Goal: Task Accomplishment & Management: Manage account settings

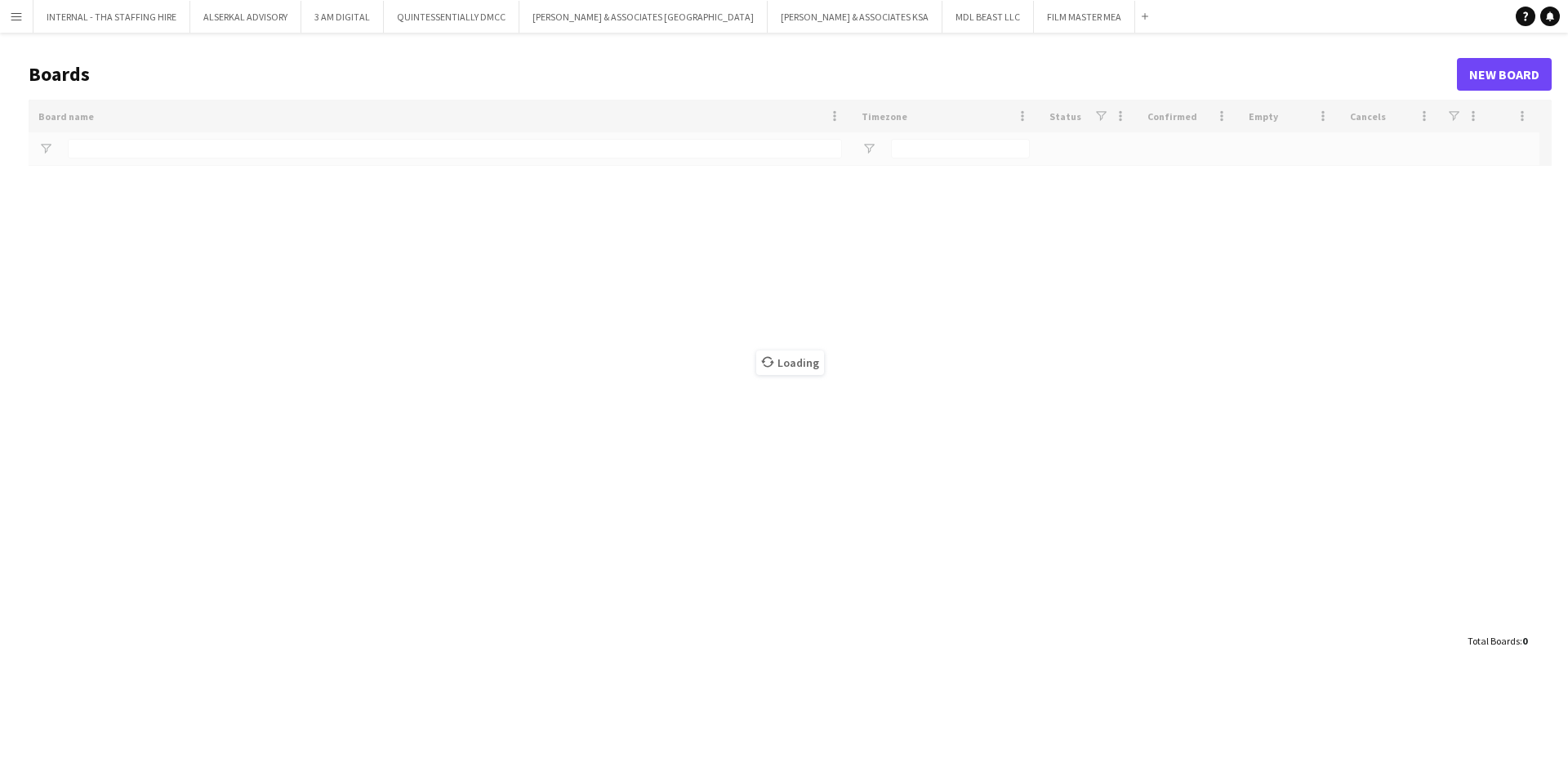
type input "****"
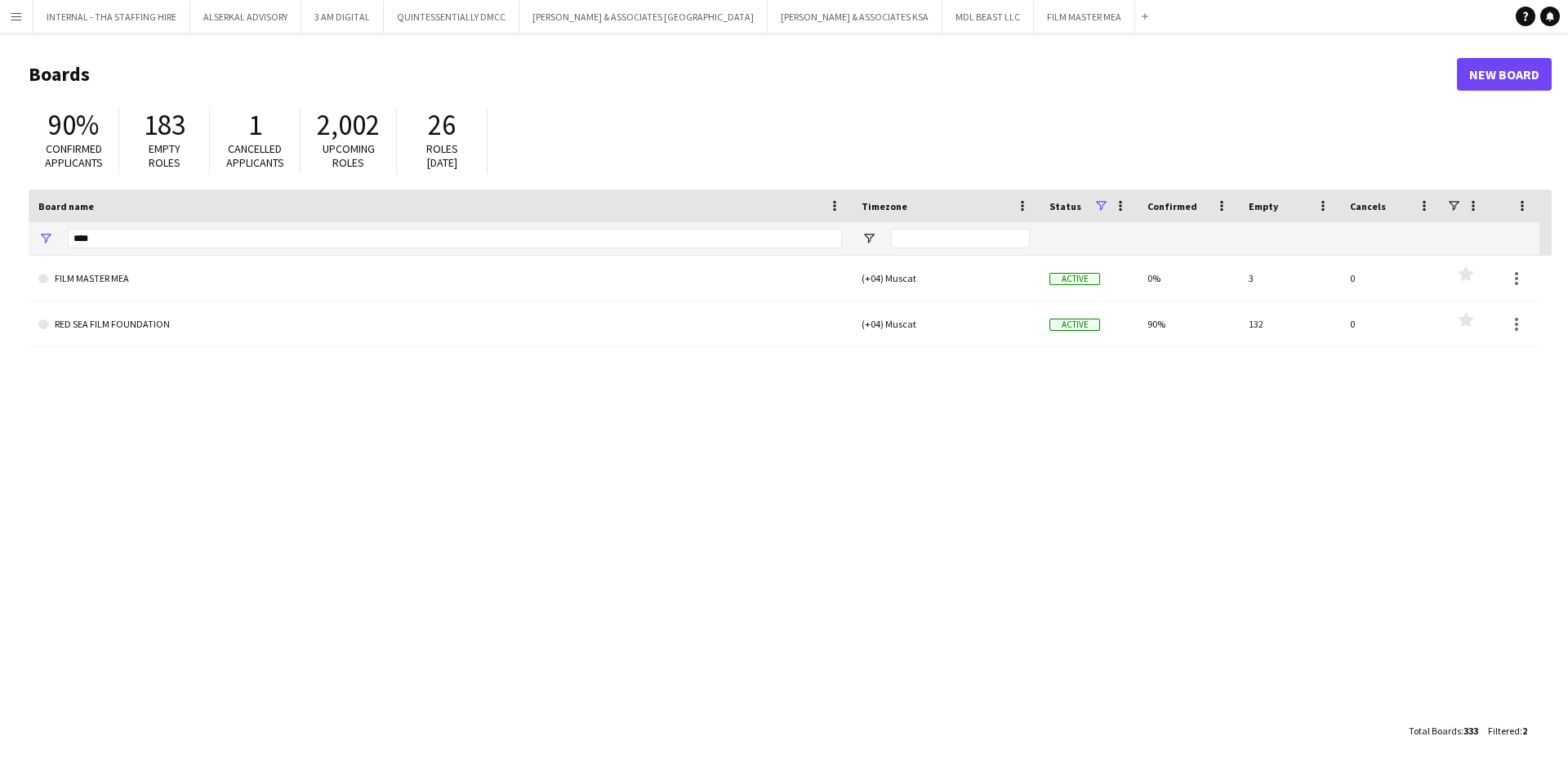
click at [16, 19] on app-icon "Menu" at bounding box center [17, 17] width 13 height 13
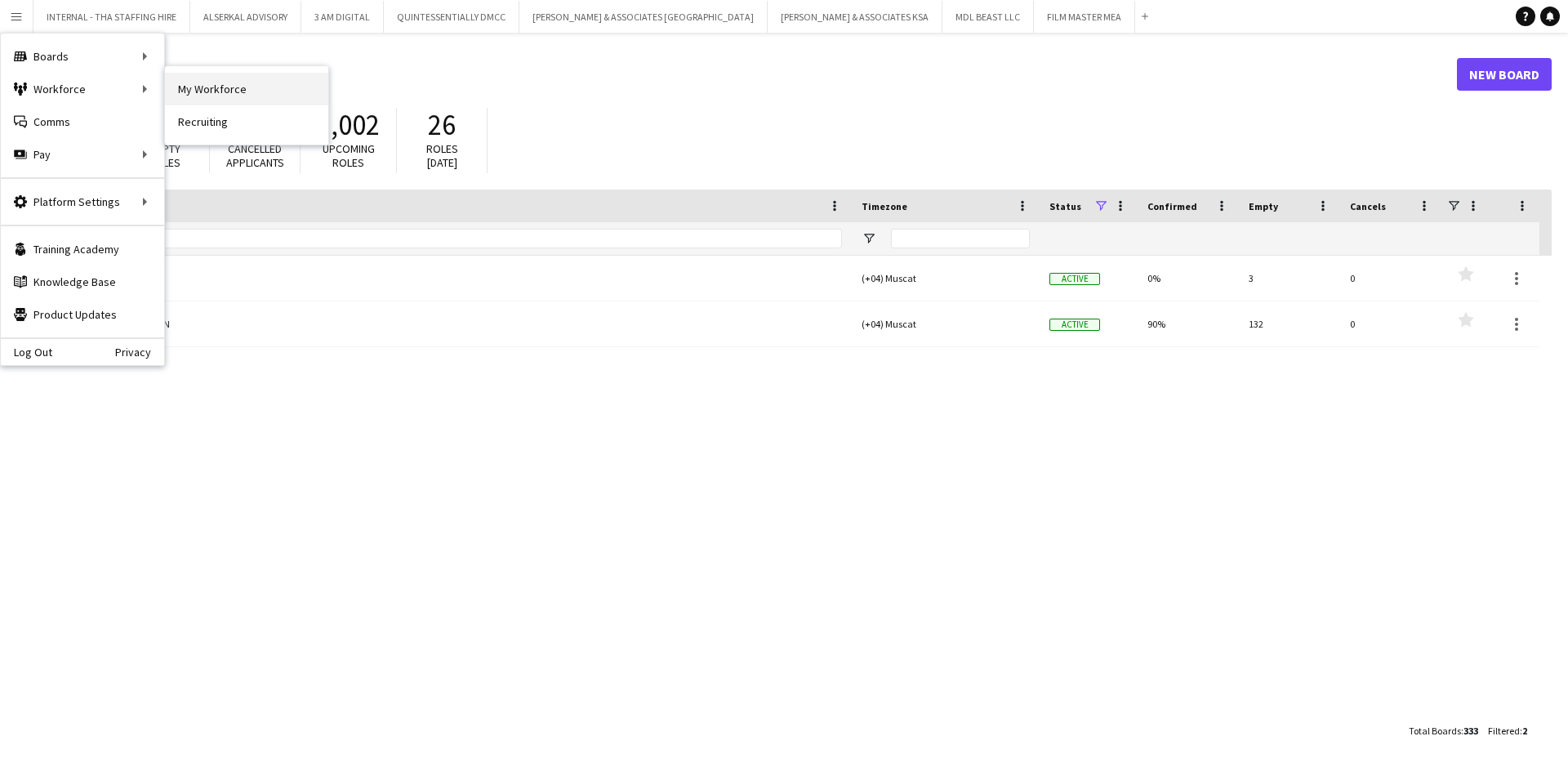
click at [288, 83] on link "My Workforce" at bounding box center [247, 88] width 164 height 33
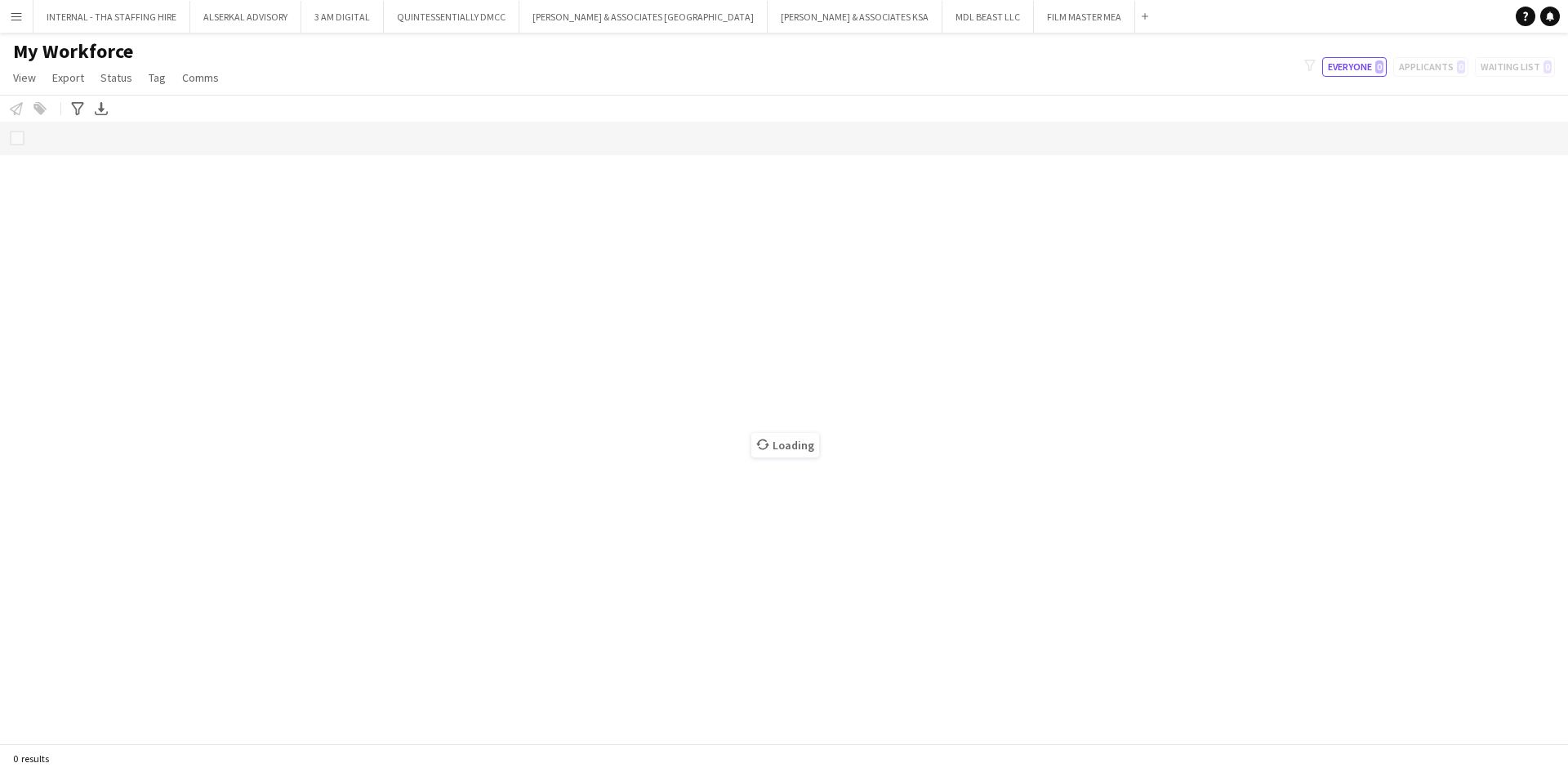
click at [18, 13] on app-icon "Menu" at bounding box center [17, 17] width 13 height 13
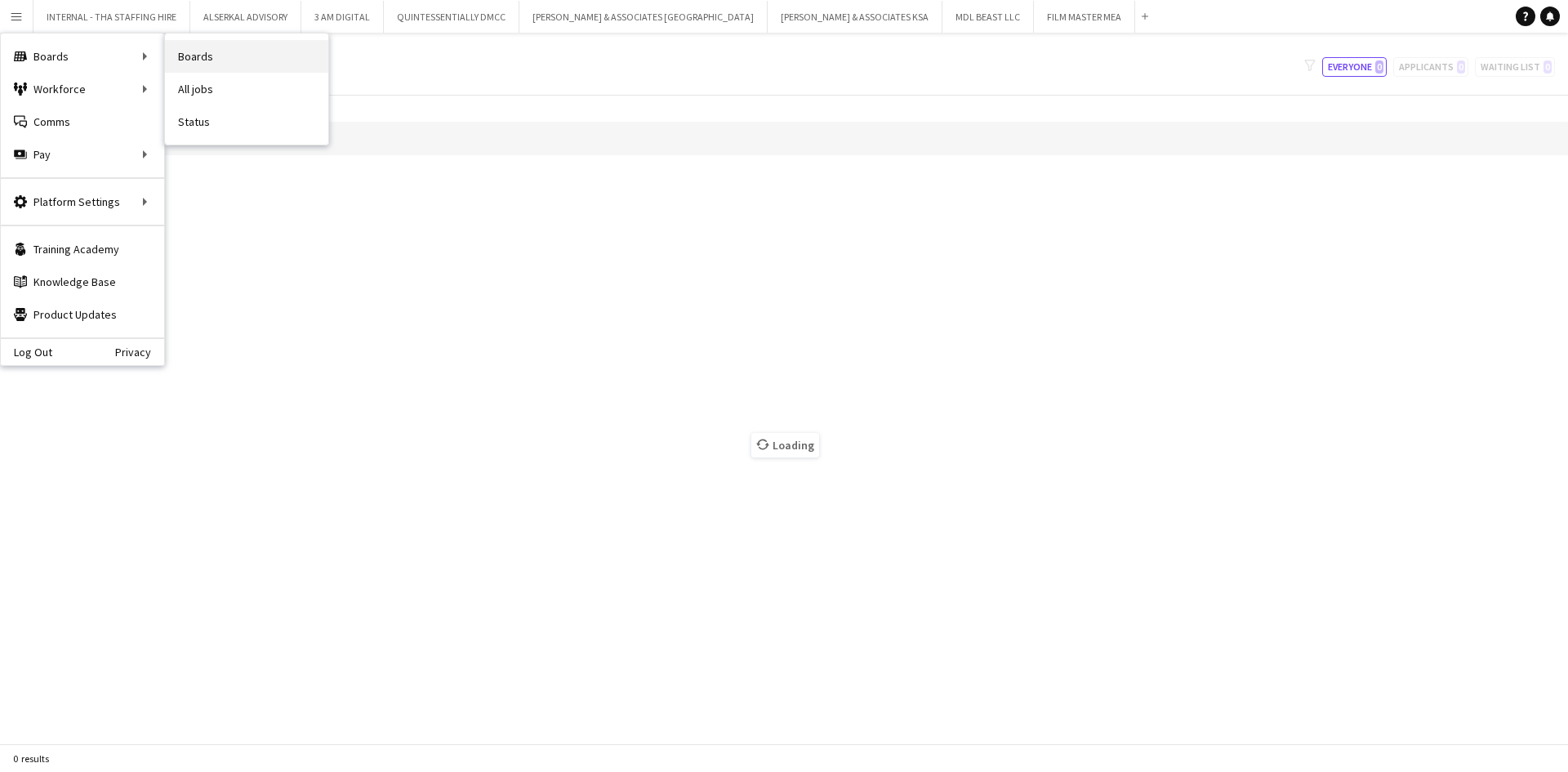
click at [204, 53] on link "Boards" at bounding box center [247, 56] width 164 height 33
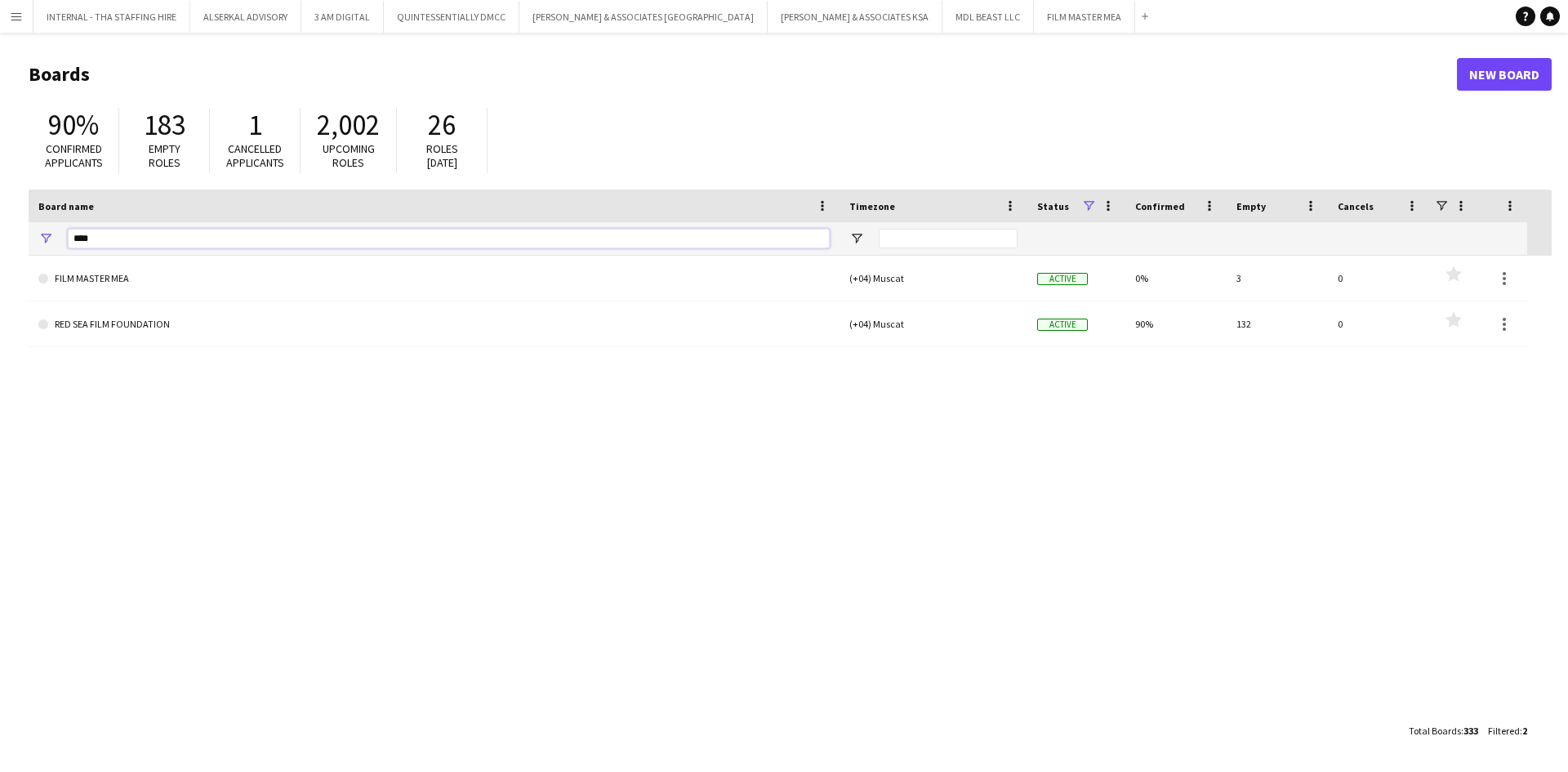
drag, startPoint x: 133, startPoint y: 244, endPoint x: 58, endPoint y: 220, distance: 78.7
click at [58, 220] on div "Board name Timezone Status Confirmed" at bounding box center [777, 222] width 1499 height 66
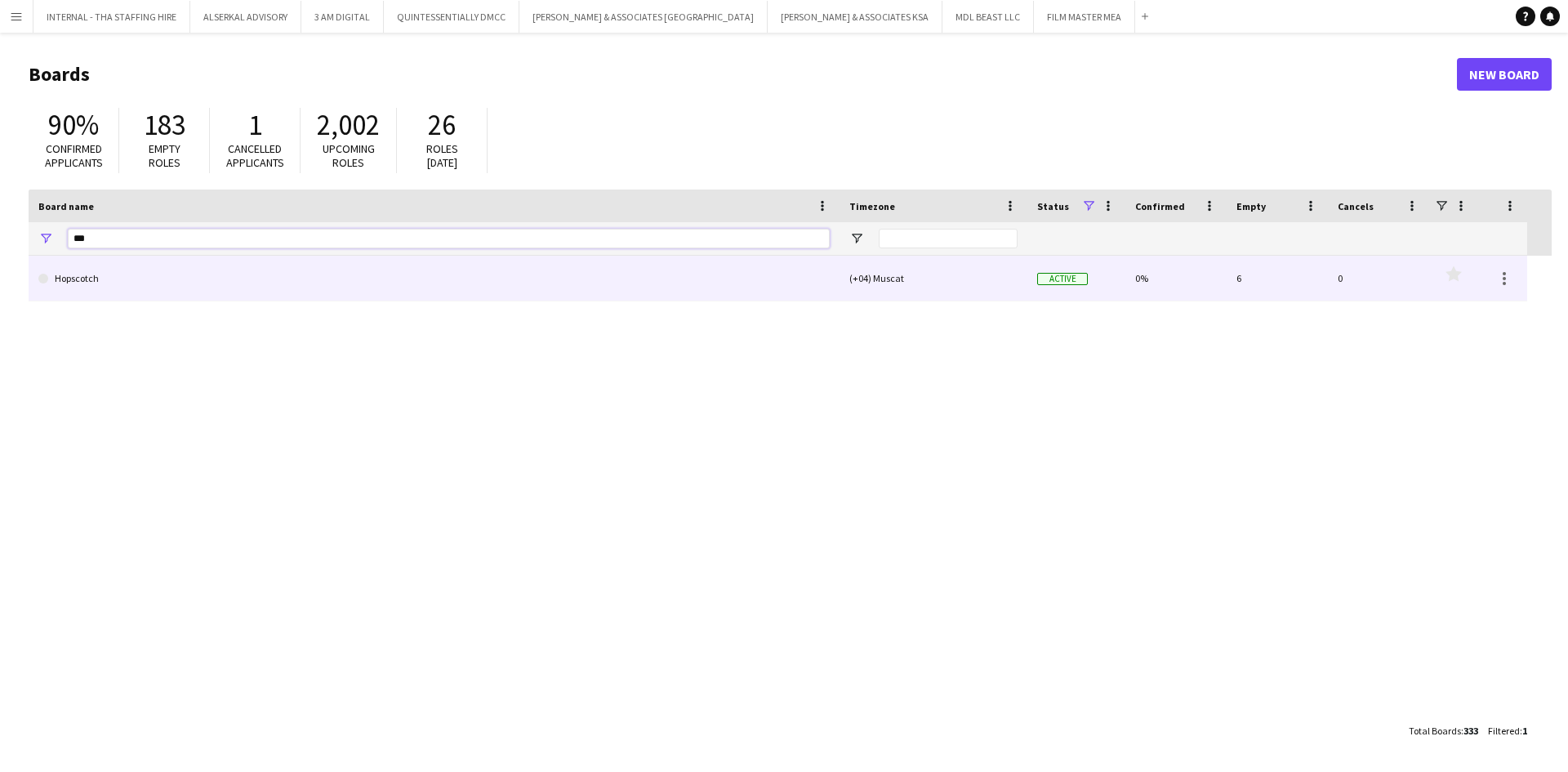
type input "***"
click at [108, 282] on link "Hopscotch" at bounding box center [434, 278] width 792 height 46
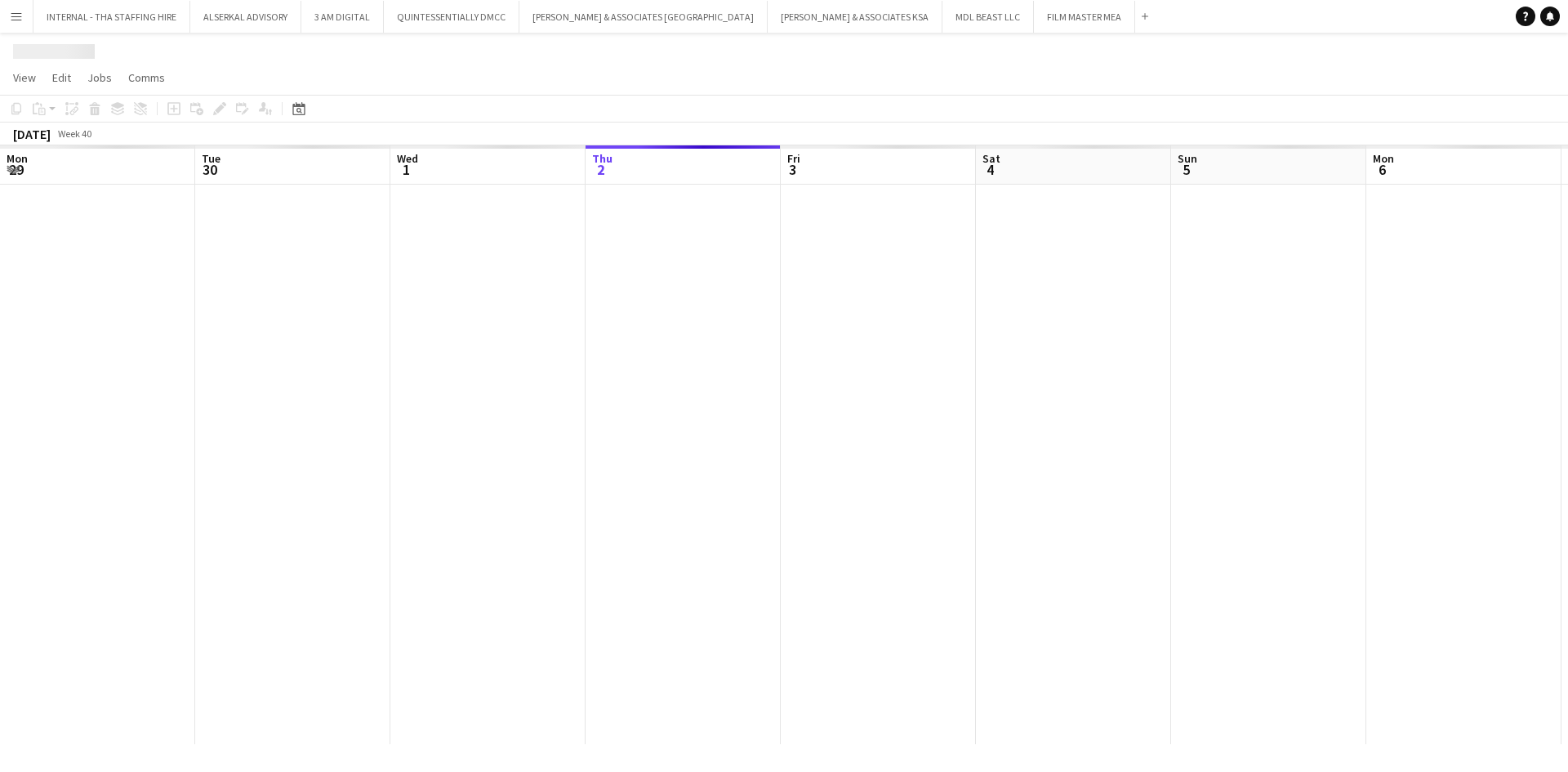
scroll to position [0, 391]
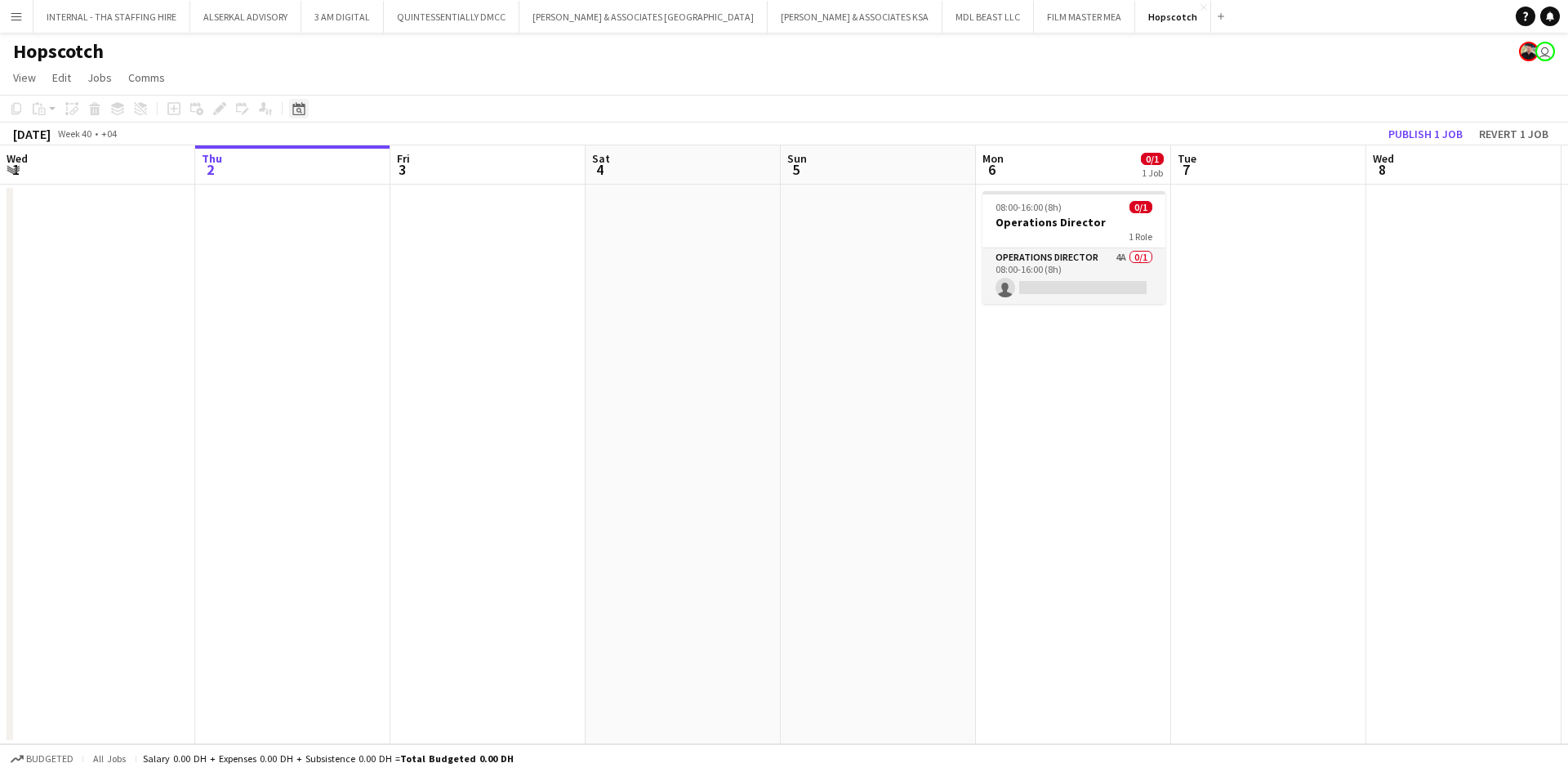
click at [299, 111] on icon "Date picker" at bounding box center [299, 108] width 13 height 13
click at [431, 165] on span "Next month" at bounding box center [431, 164] width 33 height 33
click at [417, 227] on span "1" at bounding box center [409, 229] width 19 height 23
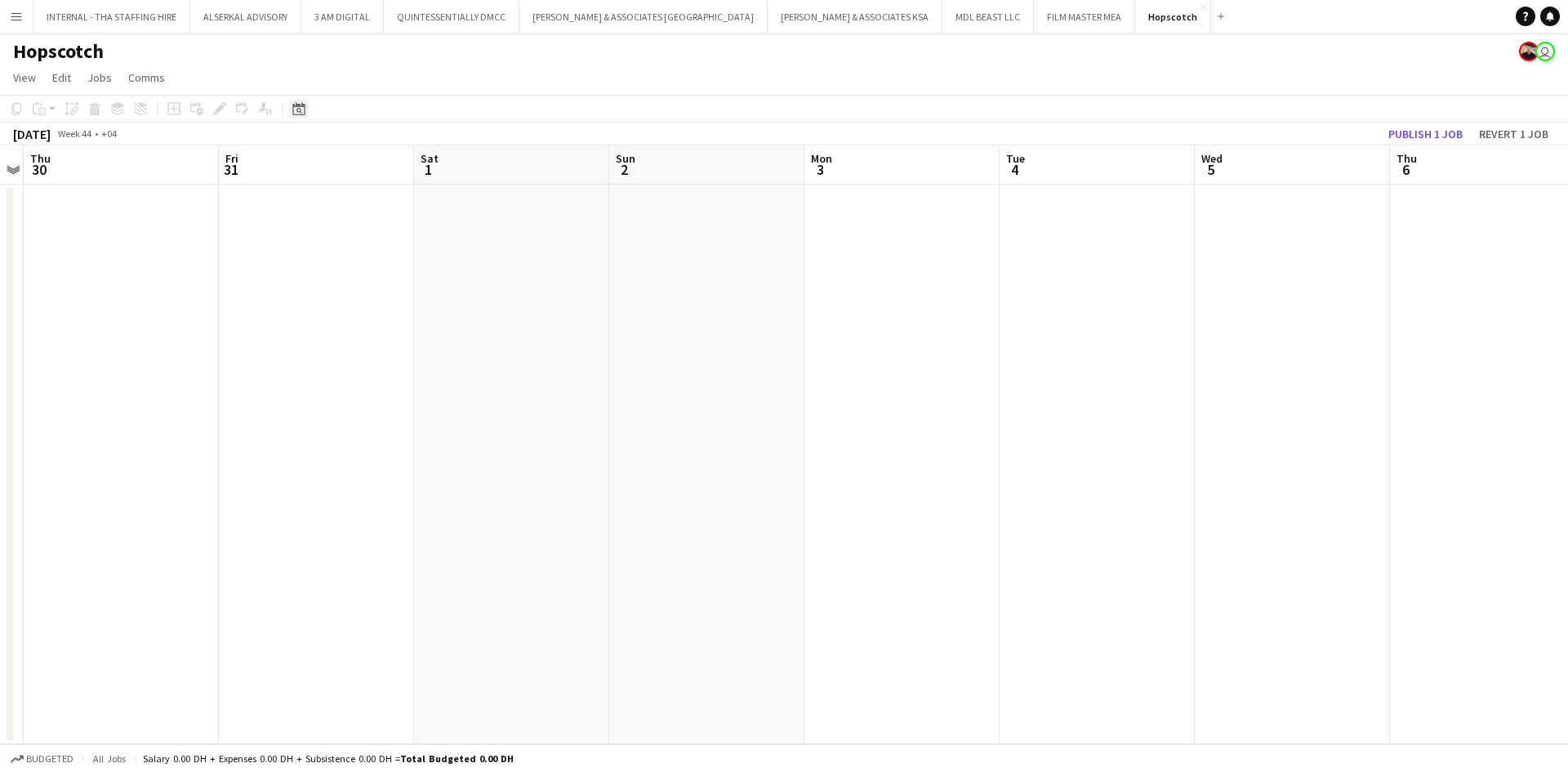
click at [298, 103] on icon "Date picker" at bounding box center [299, 108] width 13 height 13
click at [409, 271] on span "15" at bounding box center [409, 274] width 19 height 19
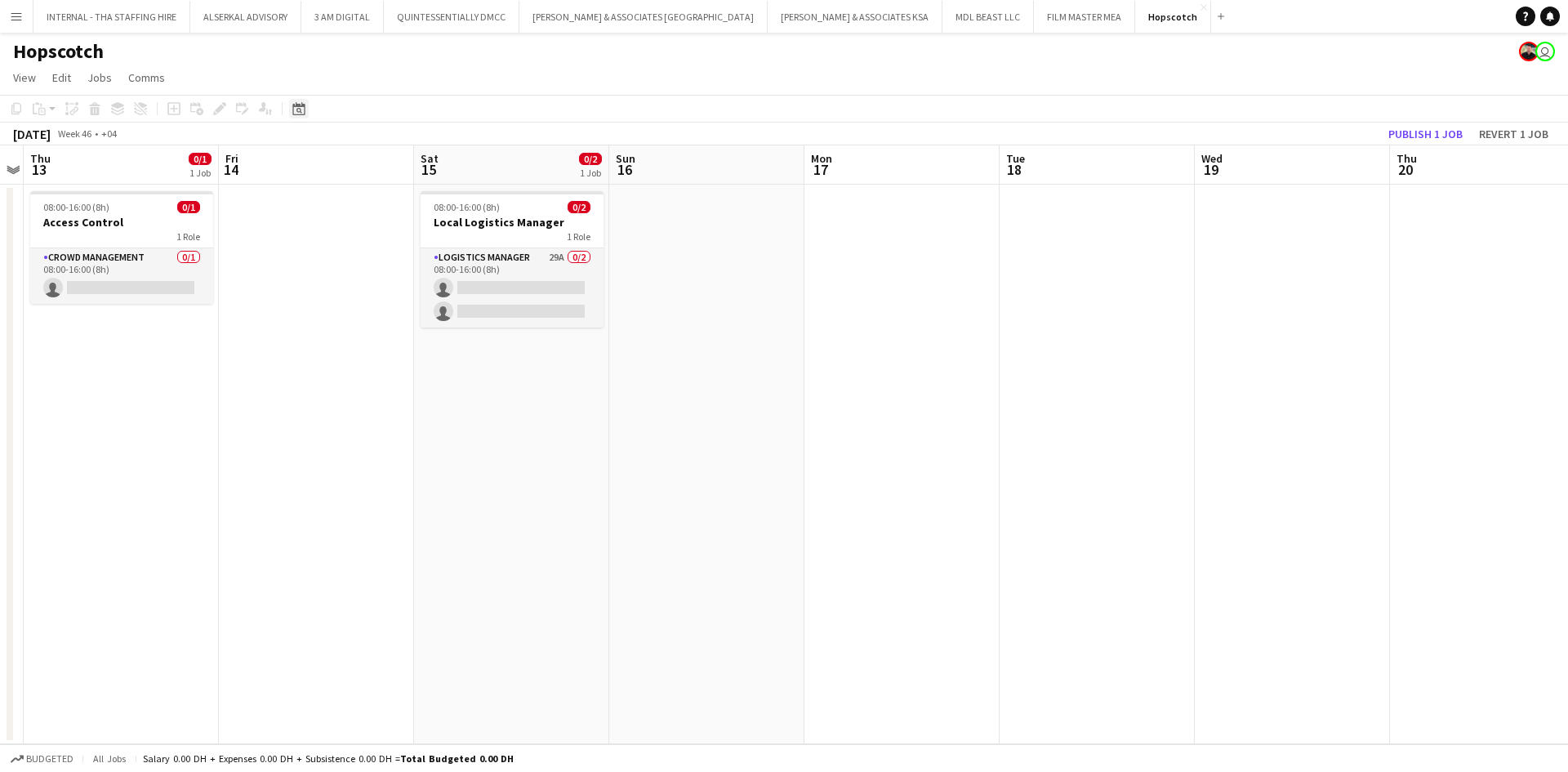
click at [298, 113] on icon "Date picker" at bounding box center [299, 108] width 13 height 13
click at [304, 247] on span "3" at bounding box center [301, 253] width 19 height 19
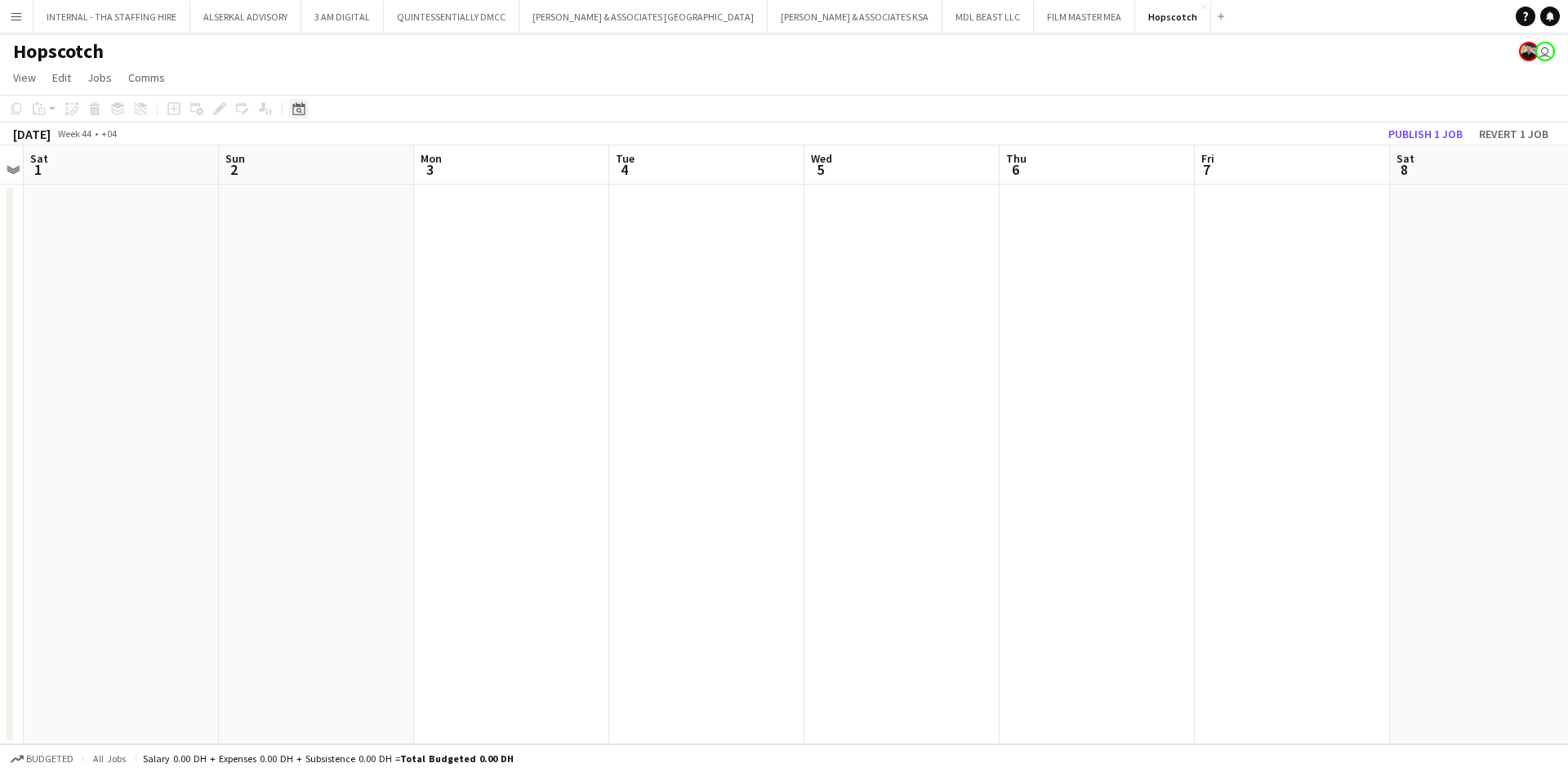
click at [297, 107] on icon at bounding box center [298, 108] width 13 height 13
click at [296, 271] on span "10" at bounding box center [301, 274] width 19 height 19
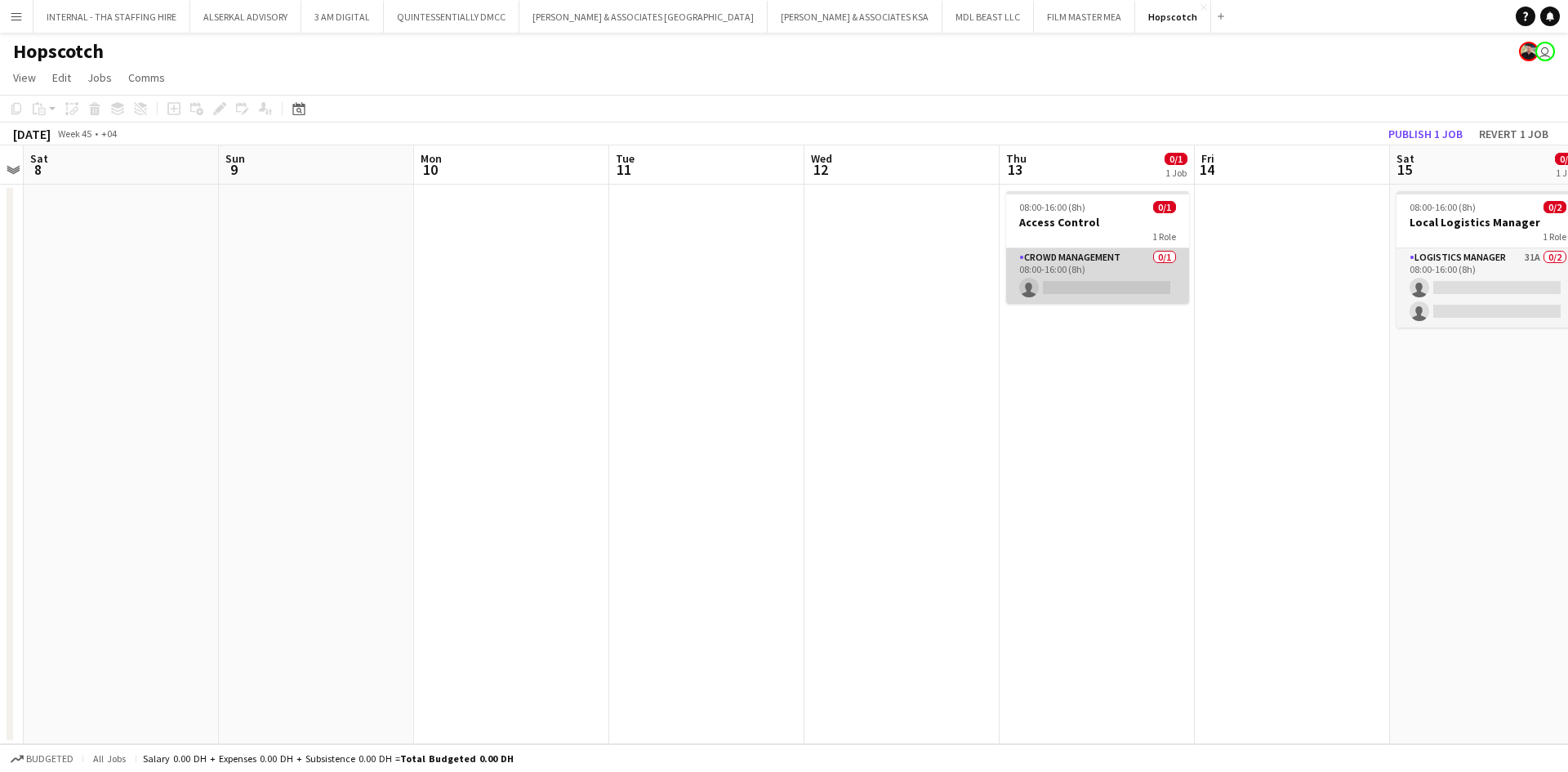
click at [1164, 253] on app-card-role "Crowd Management 0/1 08:00-16:00 (8h) single-neutral-actions" at bounding box center [1097, 275] width 183 height 56
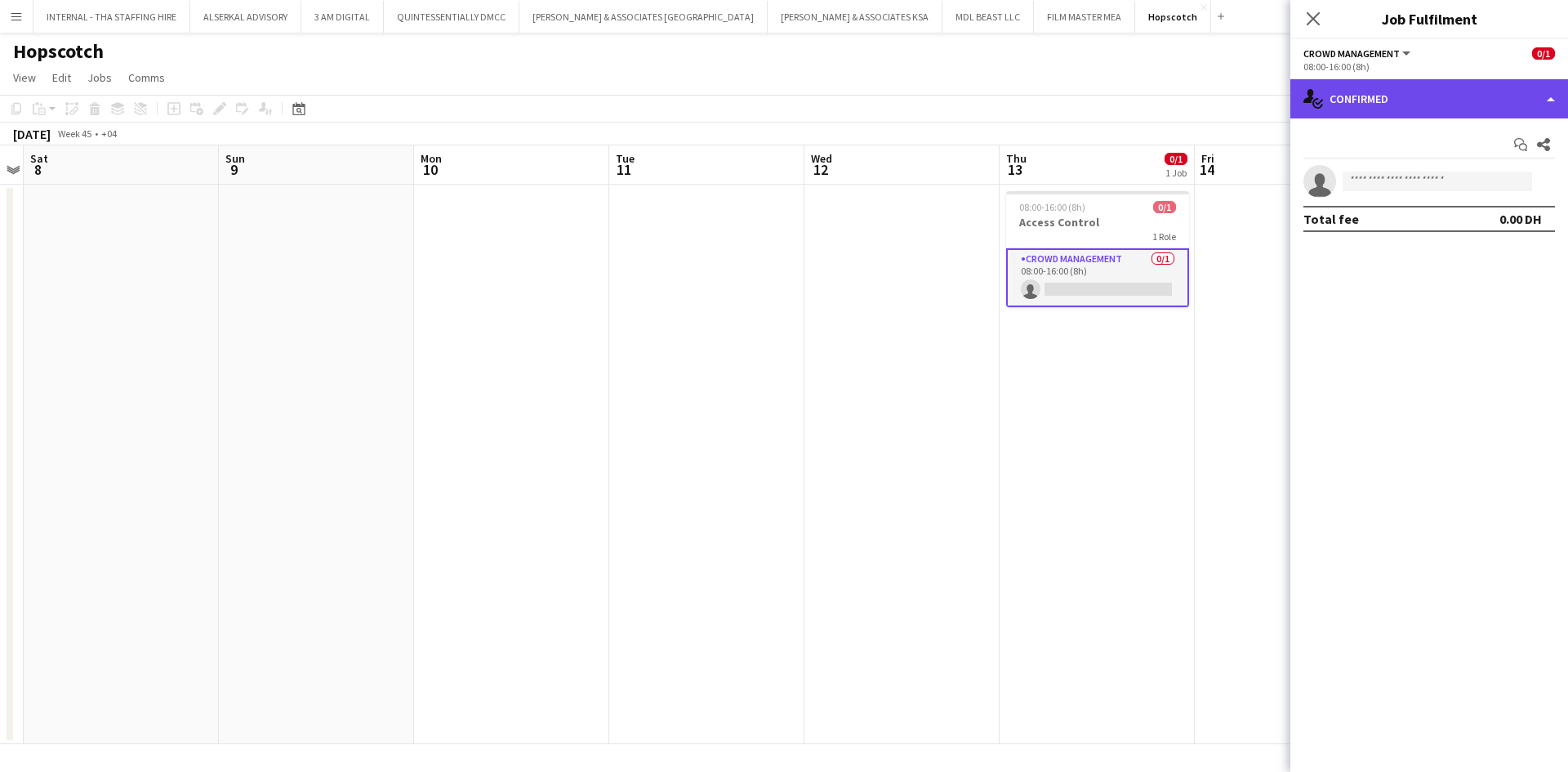
click at [1553, 98] on div "single-neutral-actions-check-2 Confirmed" at bounding box center [1429, 98] width 278 height 39
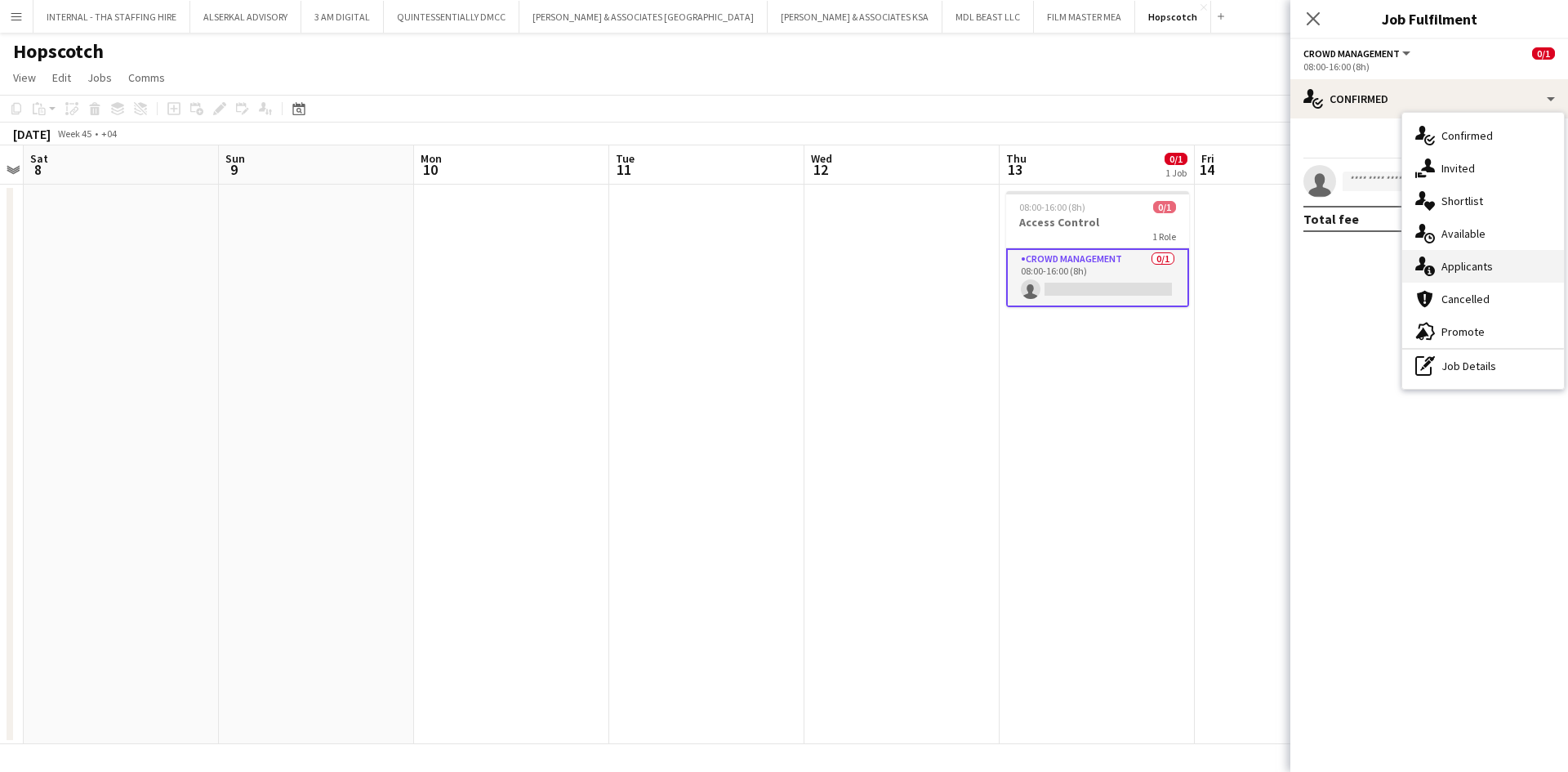
click at [1478, 261] on span "Applicants" at bounding box center [1468, 266] width 52 height 15
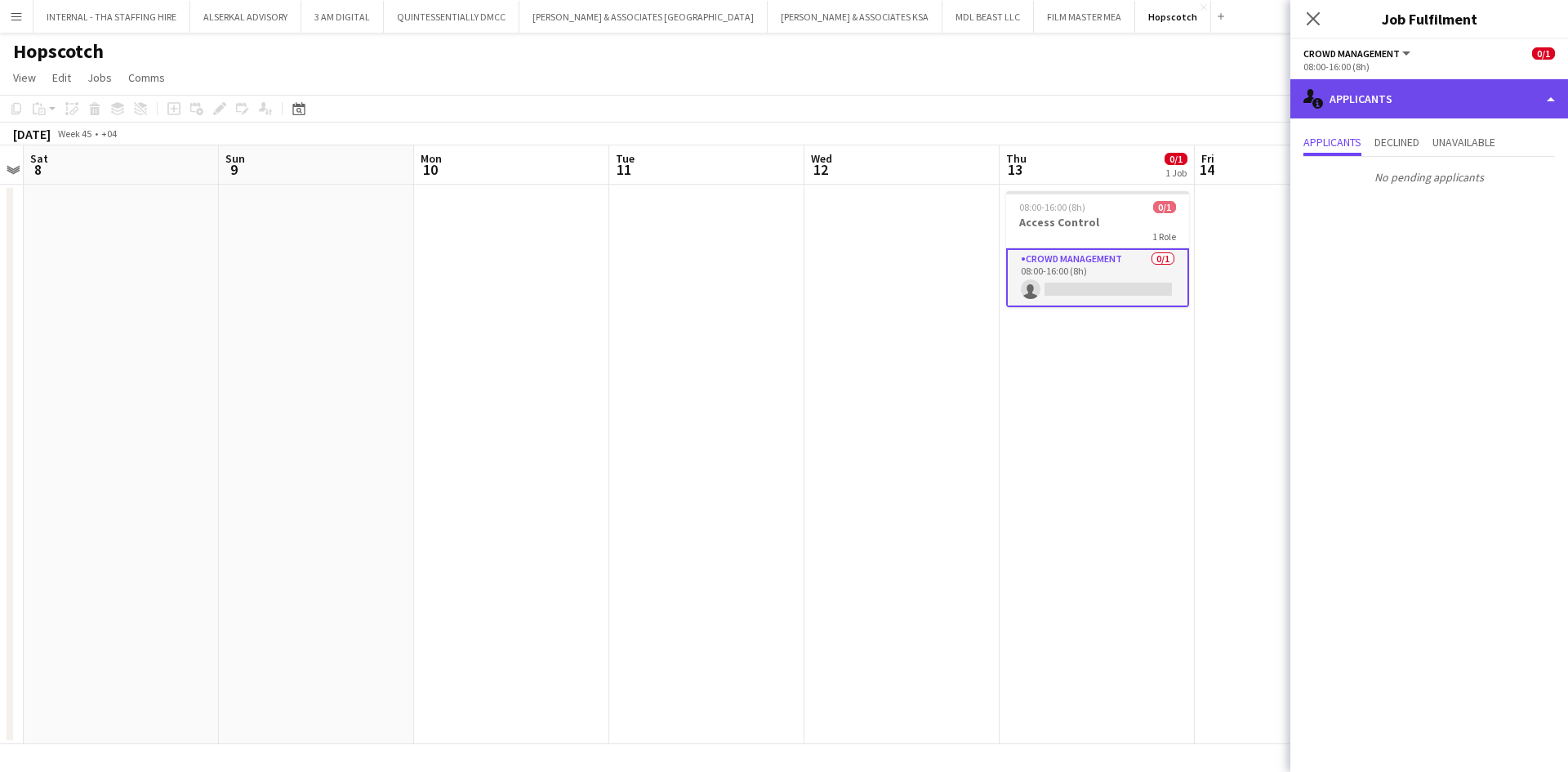
click at [1378, 94] on div "single-neutral-actions-information Applicants" at bounding box center [1429, 98] width 278 height 39
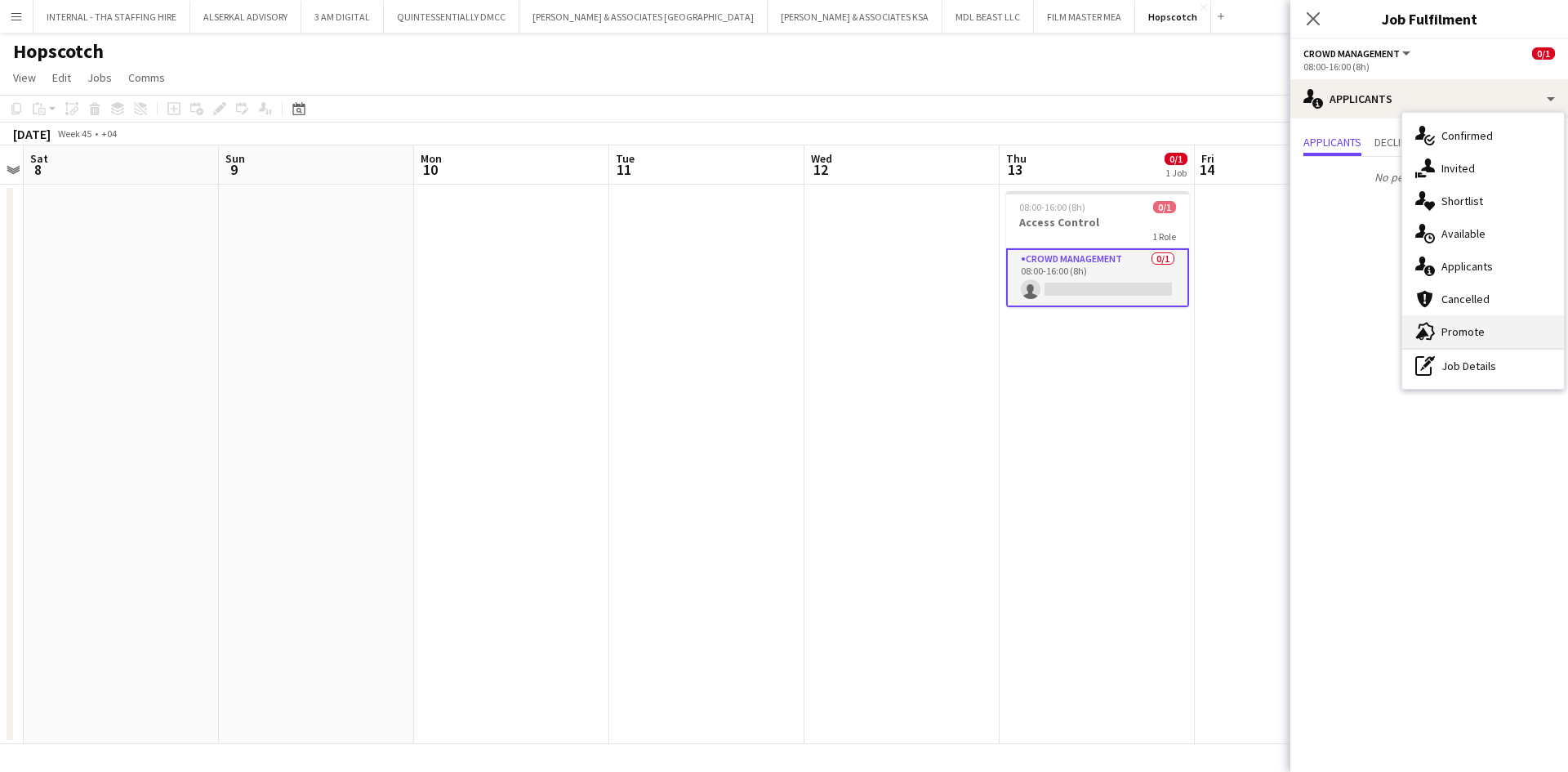
click at [1472, 320] on div "advertising-megaphone Promote" at bounding box center [1484, 331] width 162 height 33
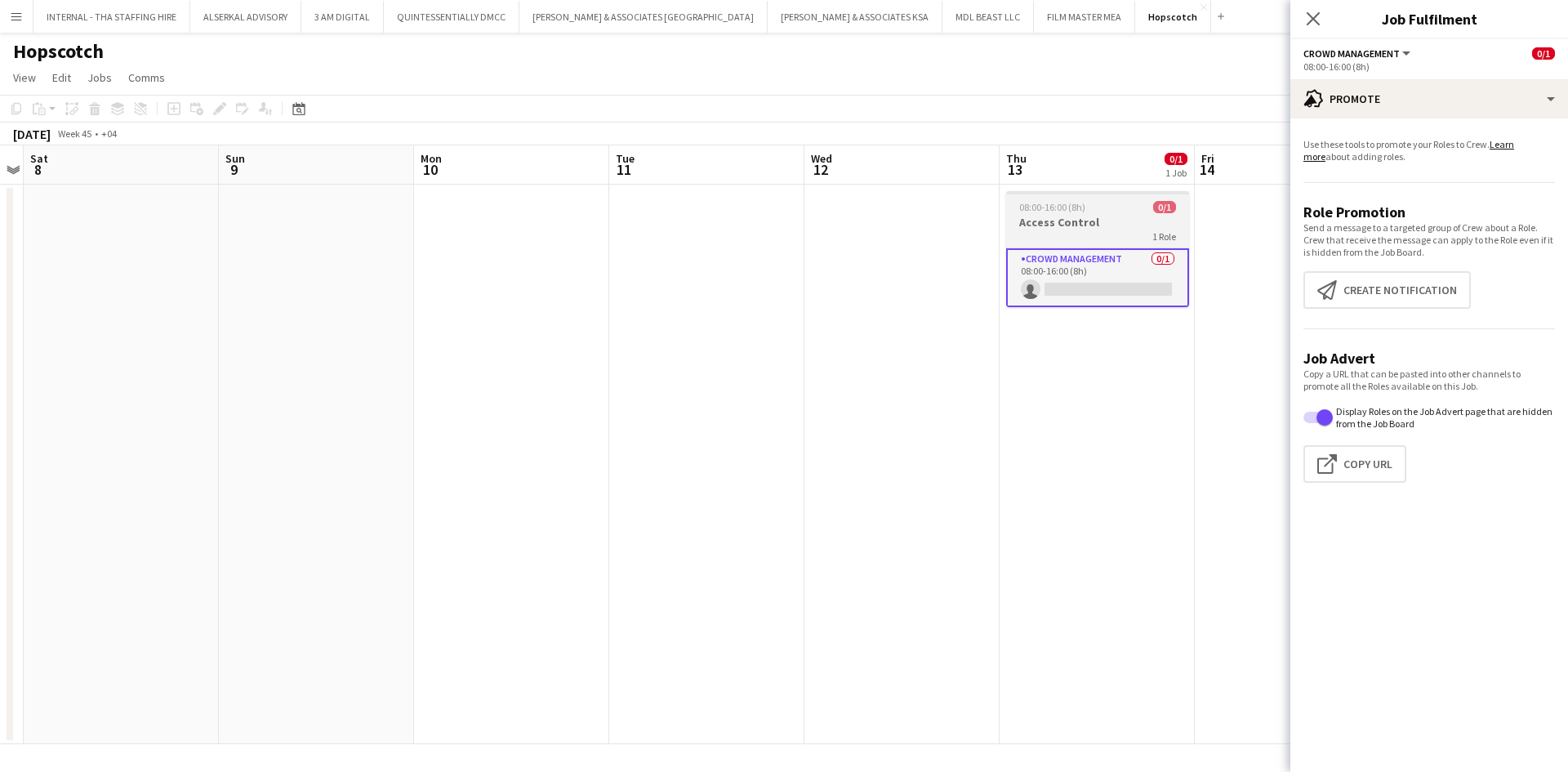
click at [1101, 210] on div "08:00-16:00 (8h) 0/1" at bounding box center [1097, 207] width 183 height 13
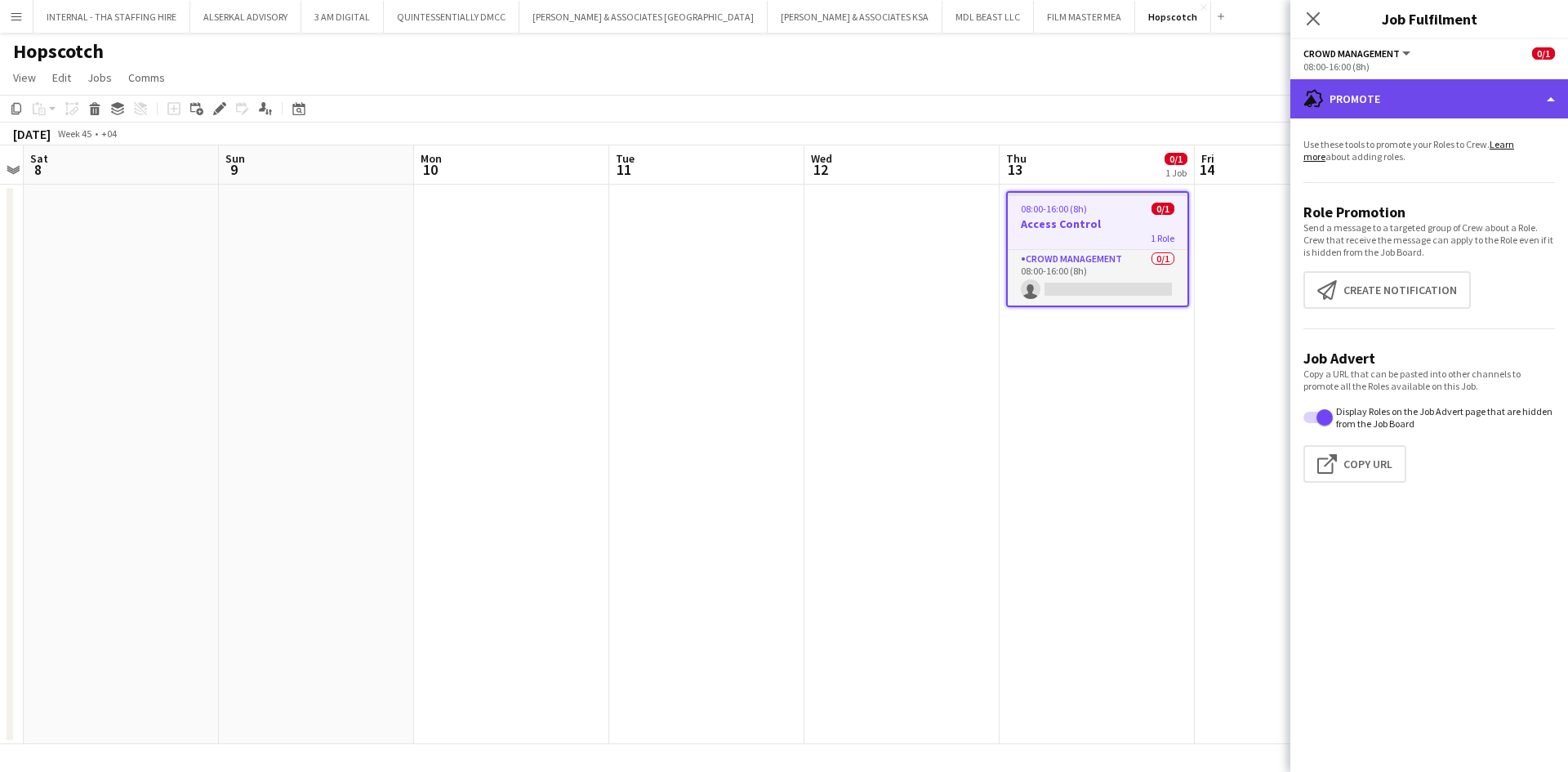
click at [1468, 103] on div "advertising-megaphone Promote" at bounding box center [1429, 98] width 278 height 39
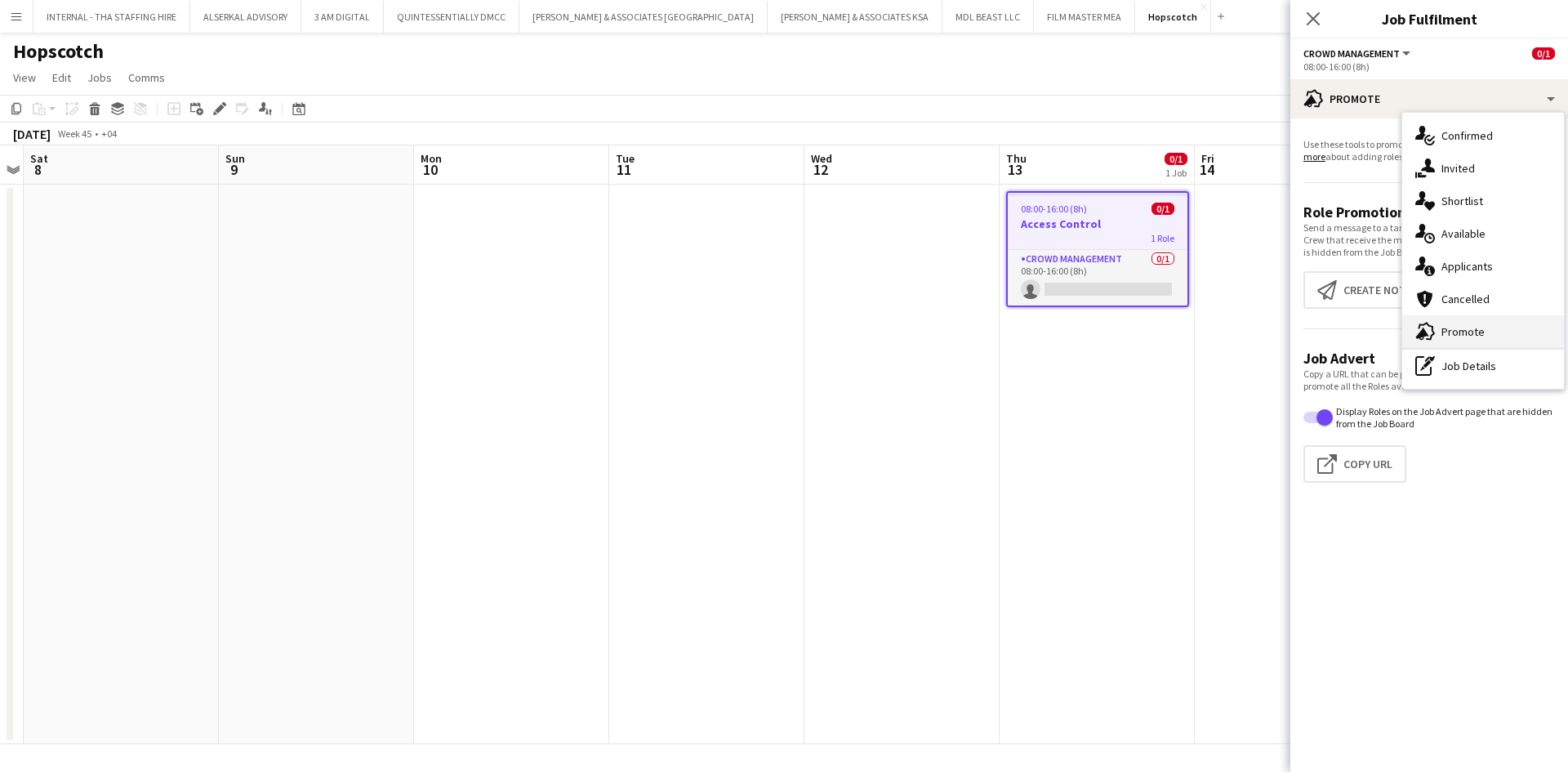
click at [1479, 330] on span "Promote" at bounding box center [1464, 331] width 43 height 15
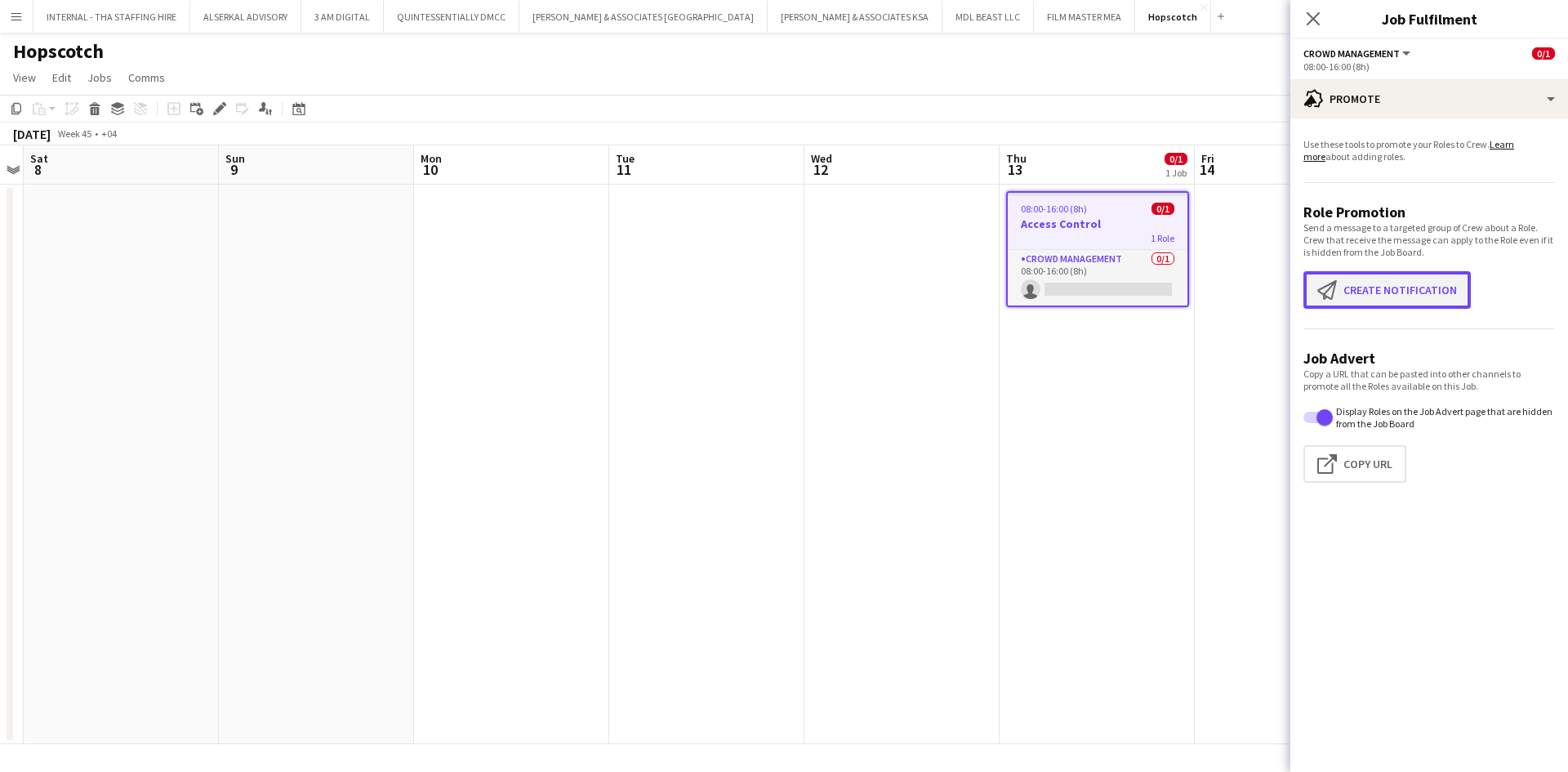
click at [1375, 285] on button "Create notification Create notification" at bounding box center [1387, 290] width 168 height 38
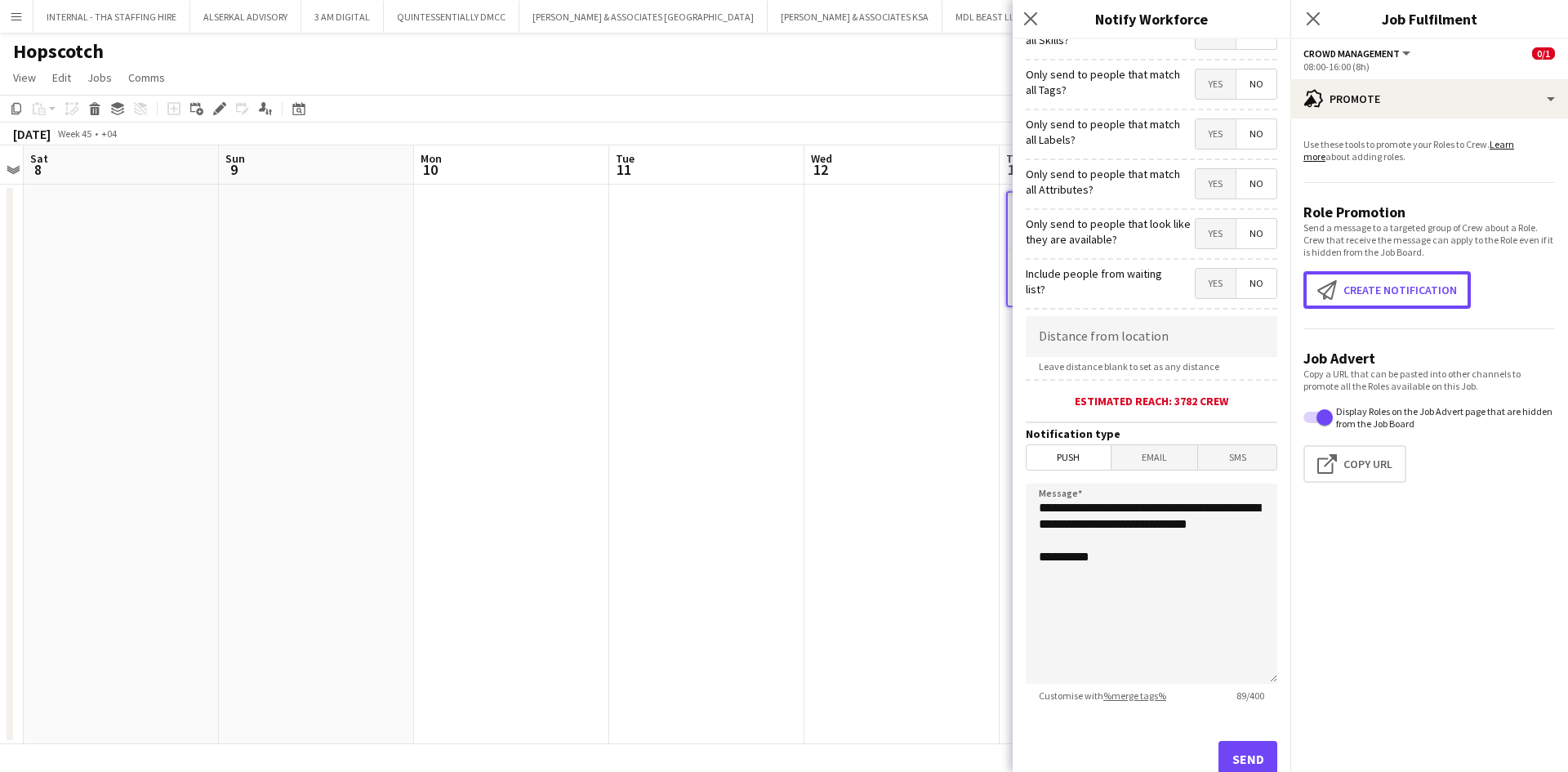
scroll to position [0, 0]
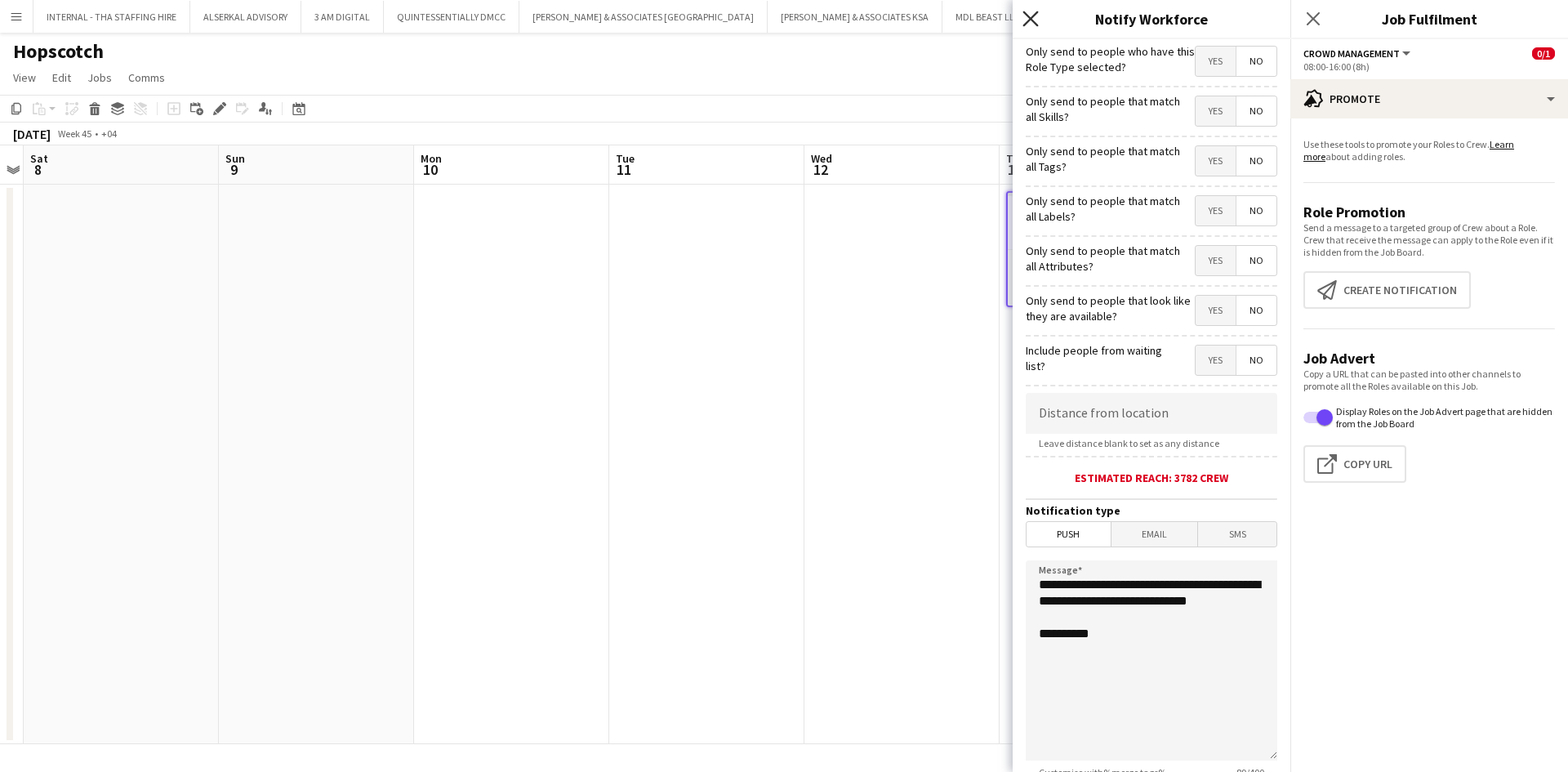
click at [1032, 19] on icon at bounding box center [1030, 18] width 16 height 16
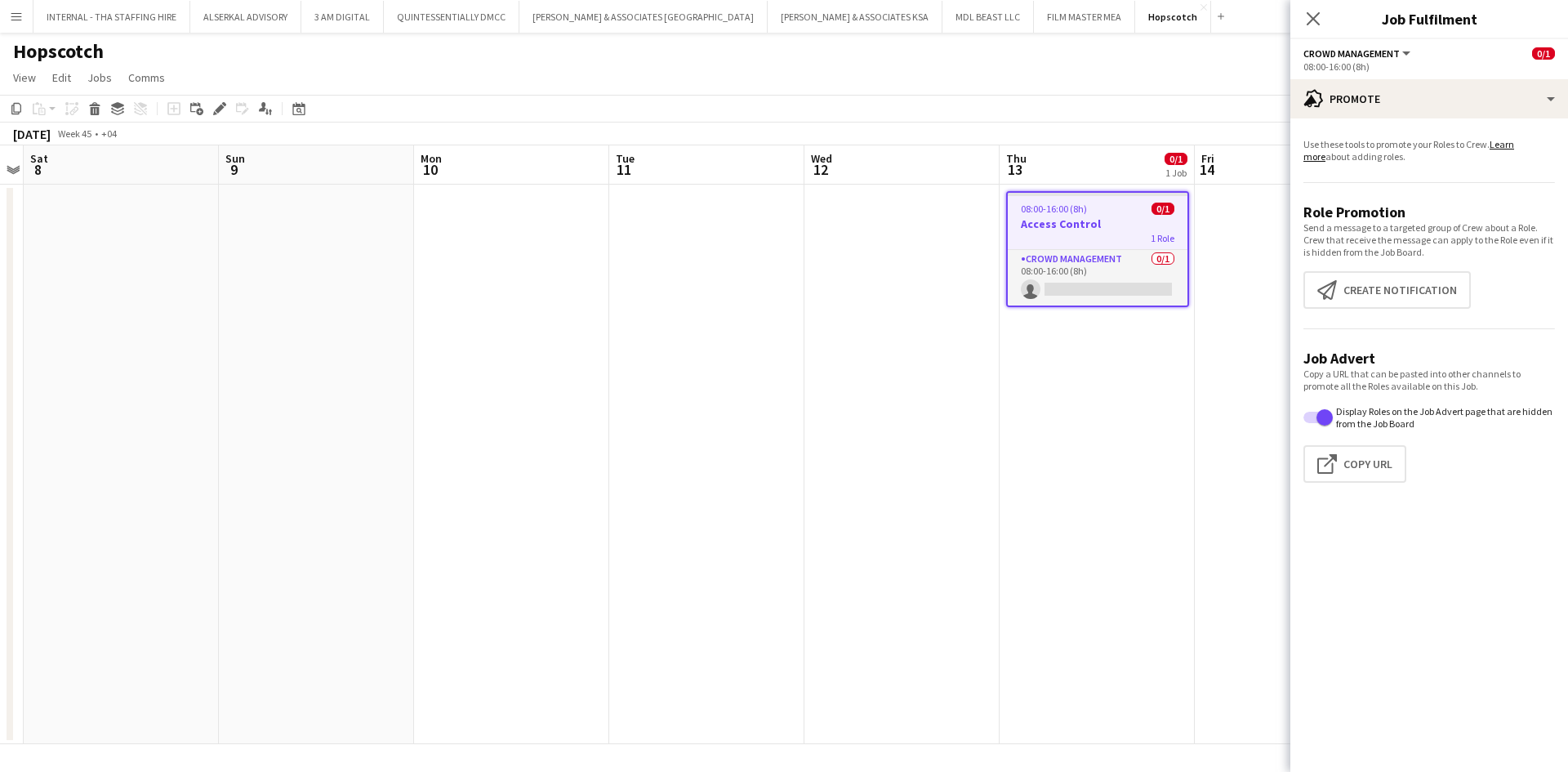
click at [1062, 600] on app-date-cell "08:00-16:00 (8h) 0/1 Access Control 1 Role Crowd Management 0/1 08:00-16:00 (8h…" at bounding box center [1098, 464] width 195 height 559
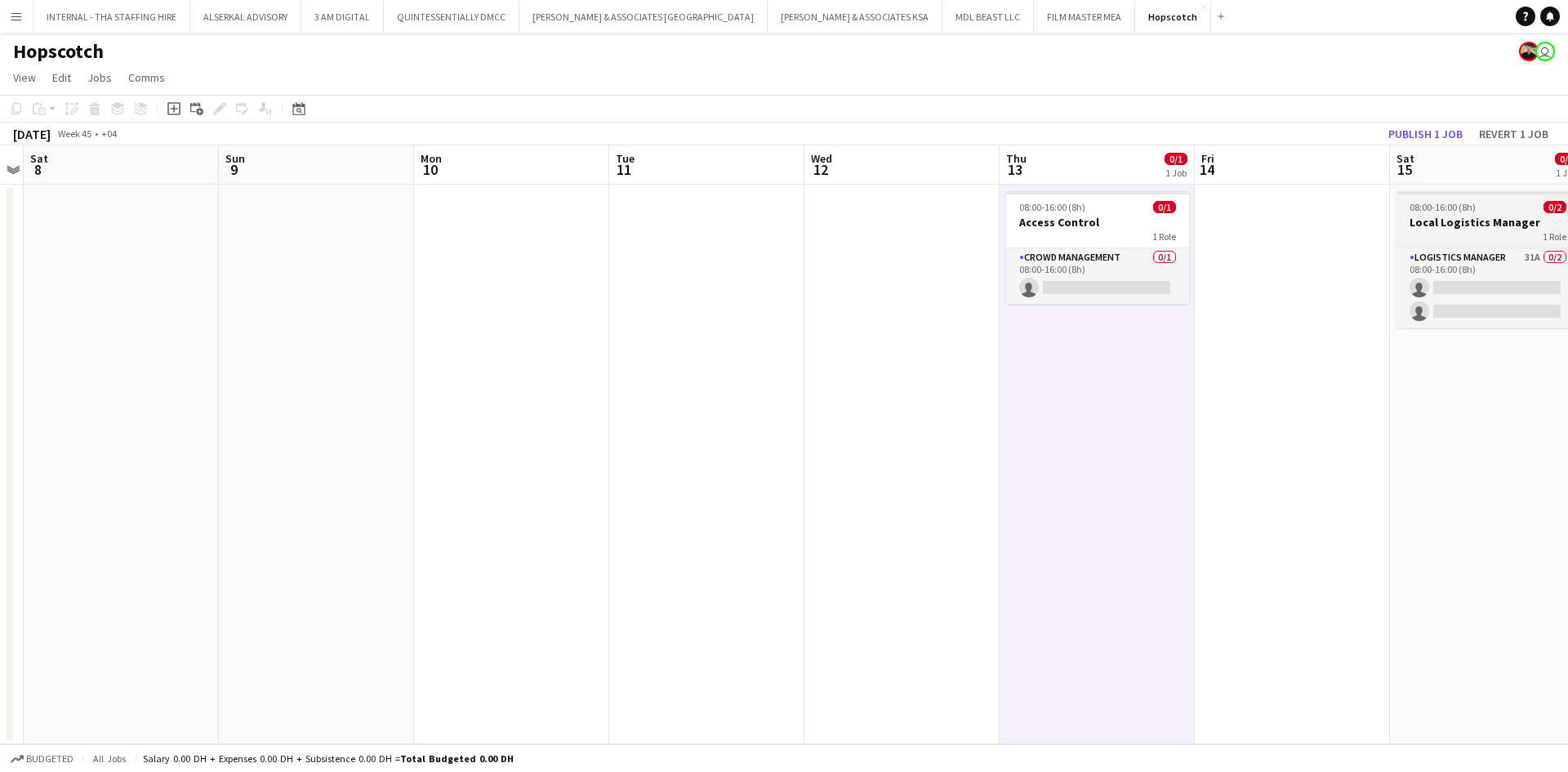
click at [1490, 229] on h3 "Local Logistics Manager" at bounding box center [1488, 222] width 183 height 15
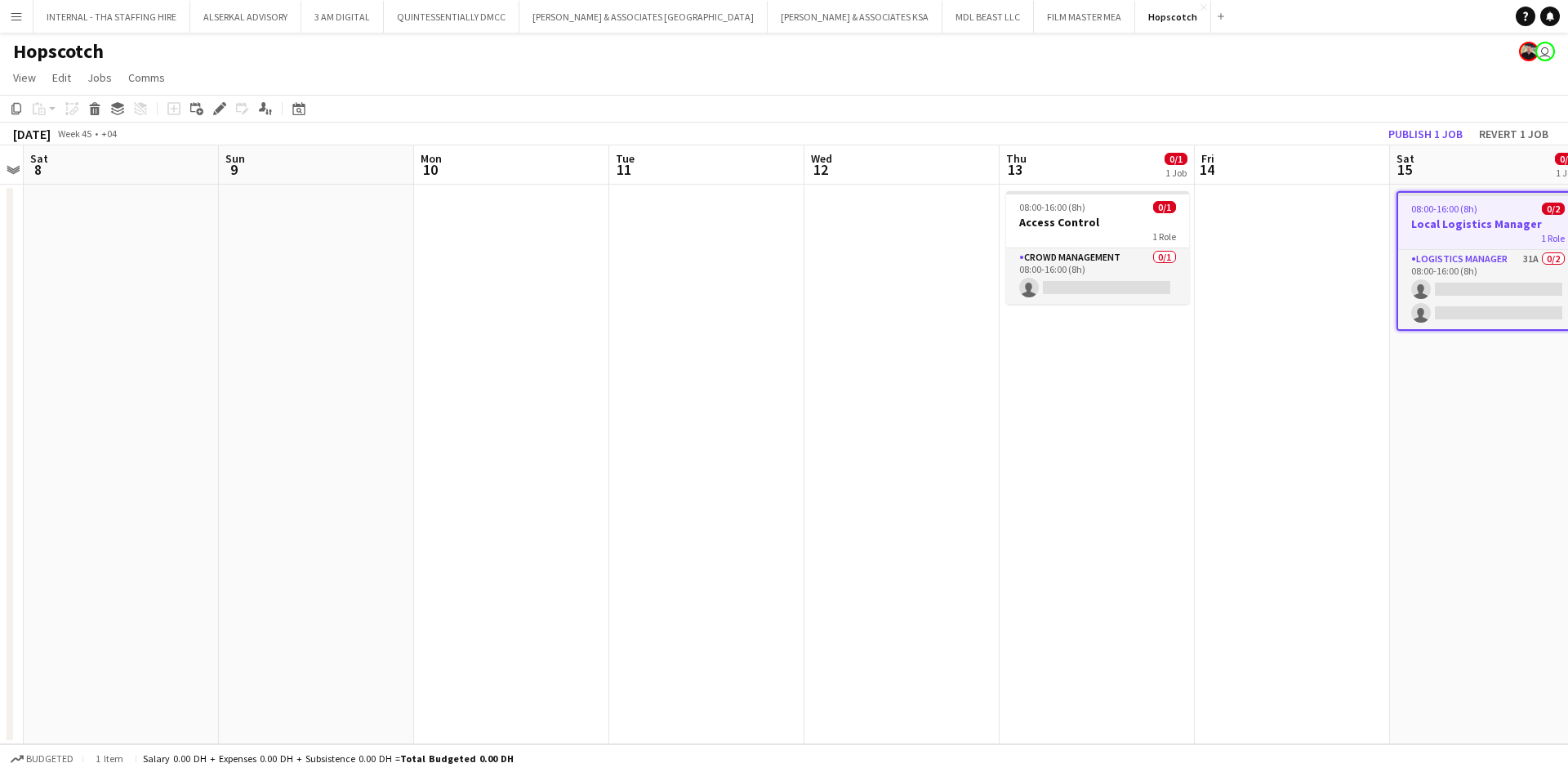
click at [18, 19] on app-icon "Menu" at bounding box center [17, 17] width 13 height 13
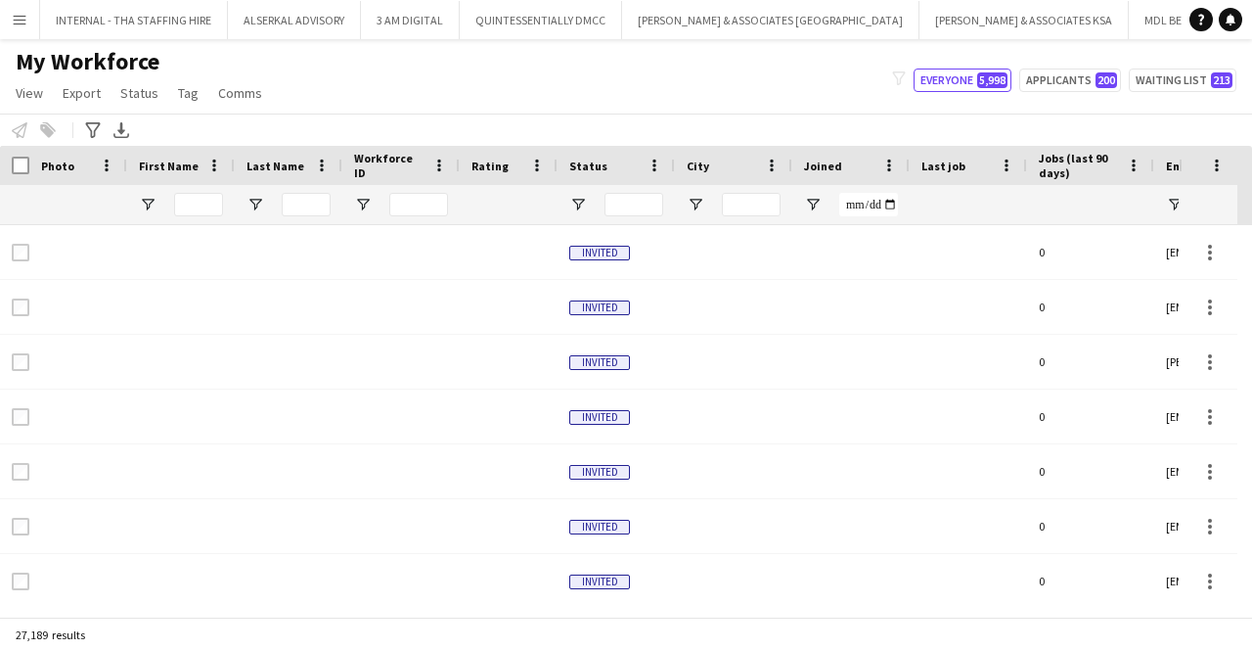
click at [23, 17] on app-icon "Menu" at bounding box center [20, 20] width 16 height 16
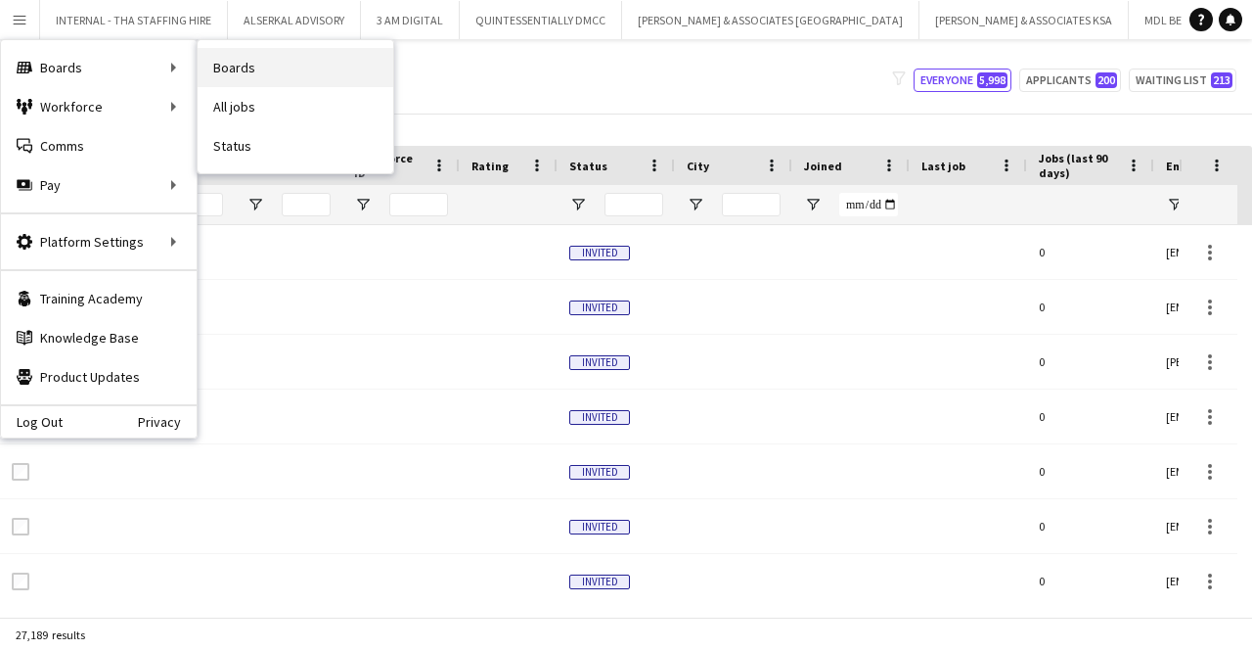
click at [235, 75] on link "Boards" at bounding box center [296, 67] width 196 height 39
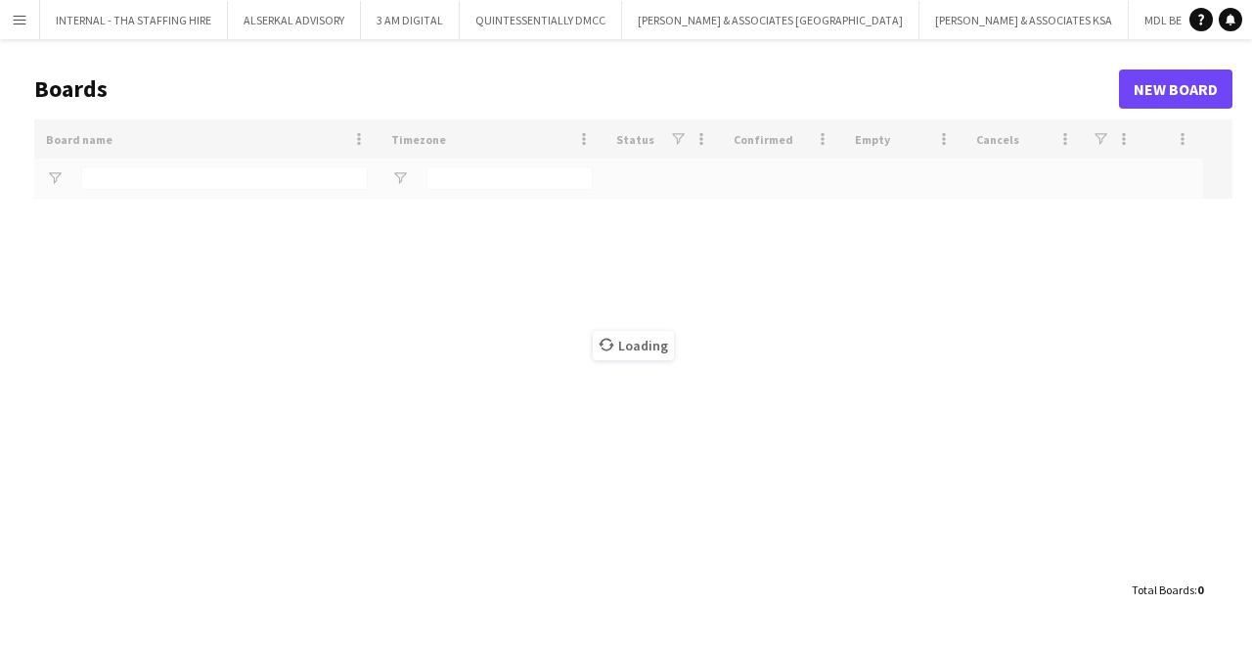
type input "***"
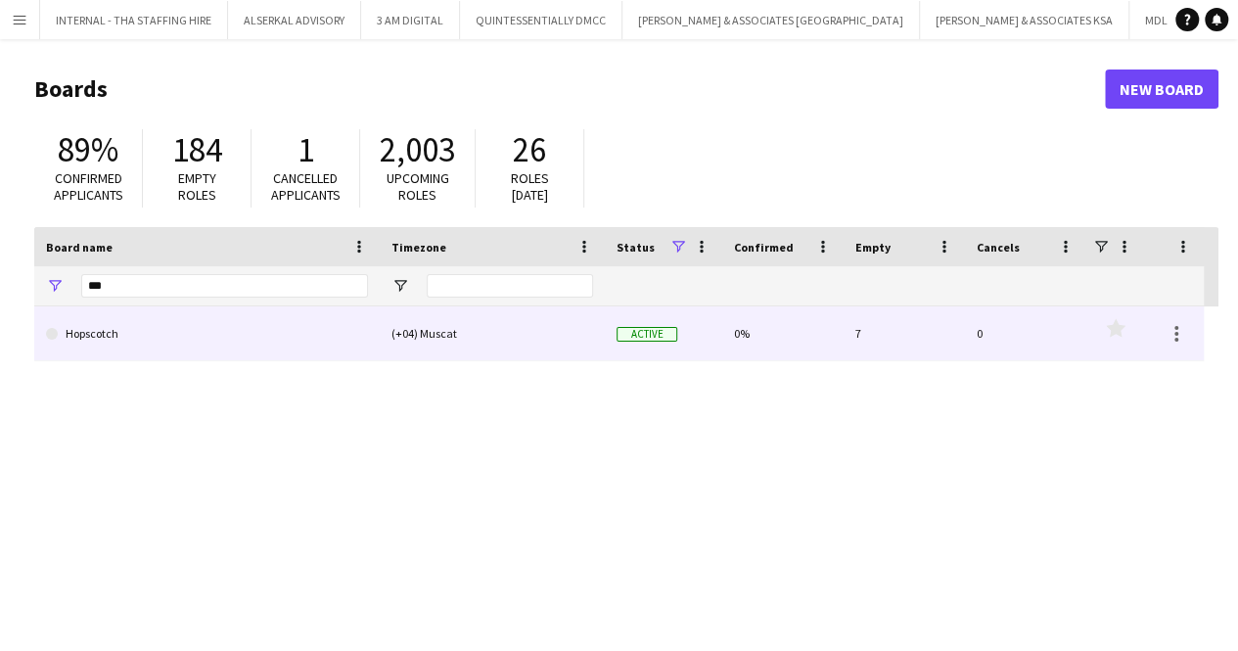
click at [154, 349] on link "Hopscotch" at bounding box center [207, 333] width 322 height 55
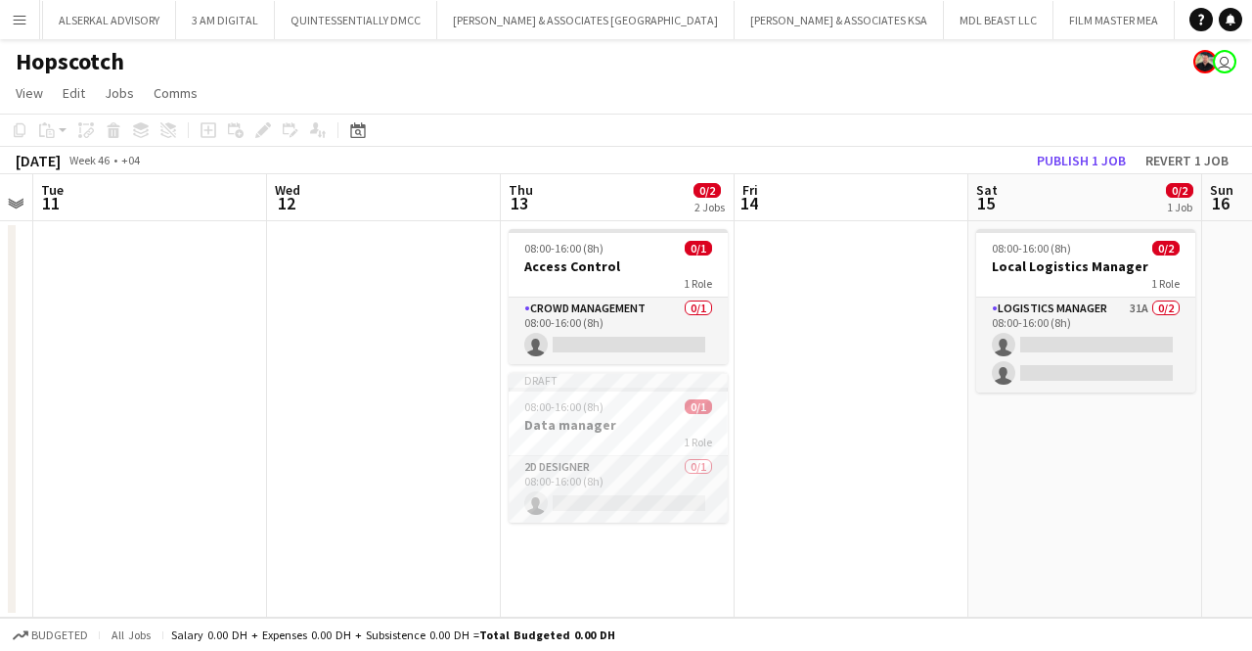
scroll to position [0, 415]
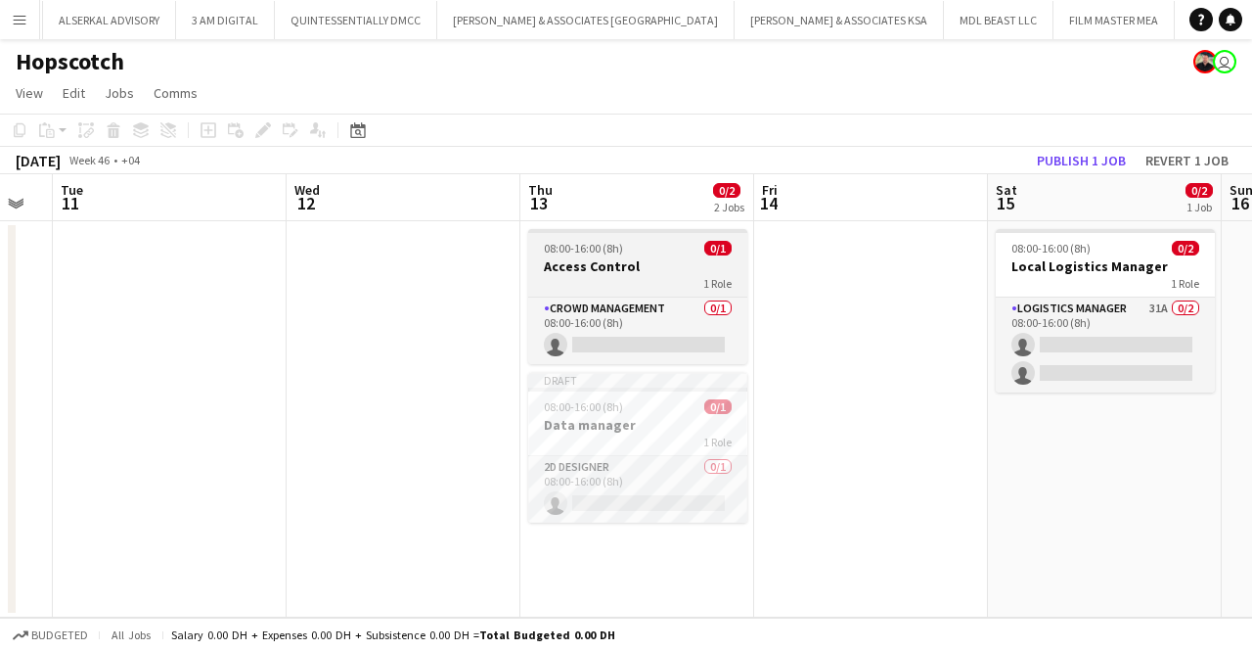
click at [618, 259] on h3 "Access Control" at bounding box center [637, 266] width 219 height 18
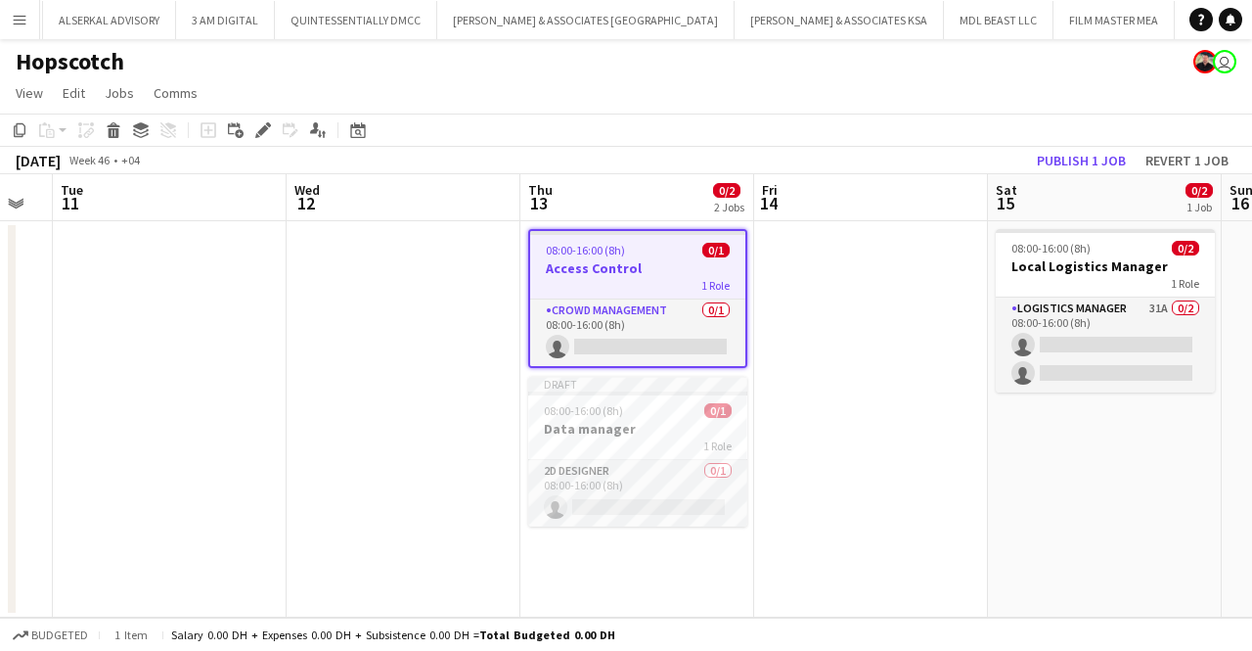
click at [630, 280] on div "1 Role" at bounding box center [637, 285] width 215 height 16
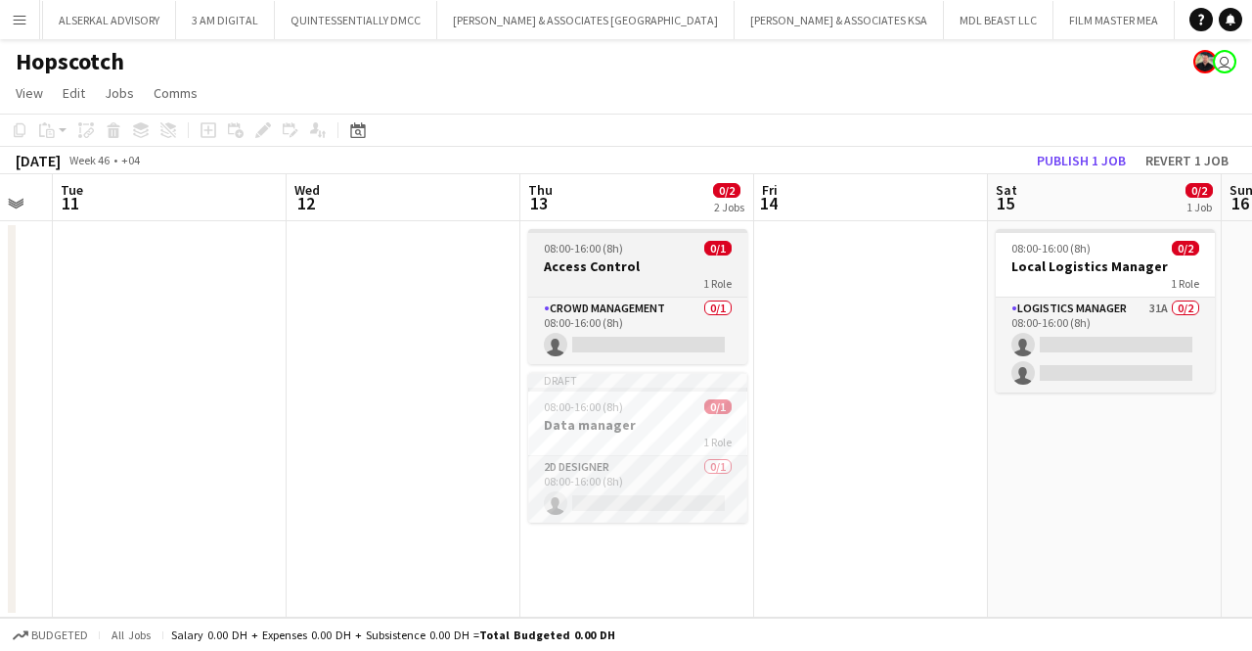
click at [630, 280] on div "1 Role" at bounding box center [637, 283] width 219 height 16
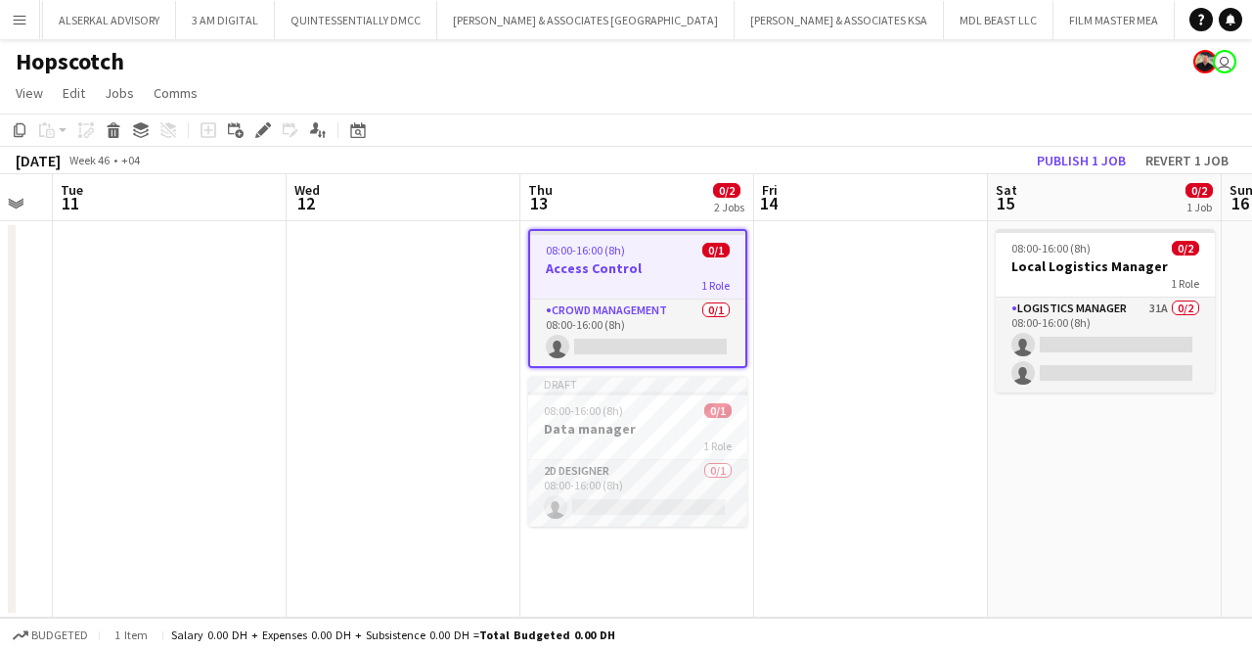
click at [630, 280] on div "1 Role" at bounding box center [637, 285] width 215 height 16
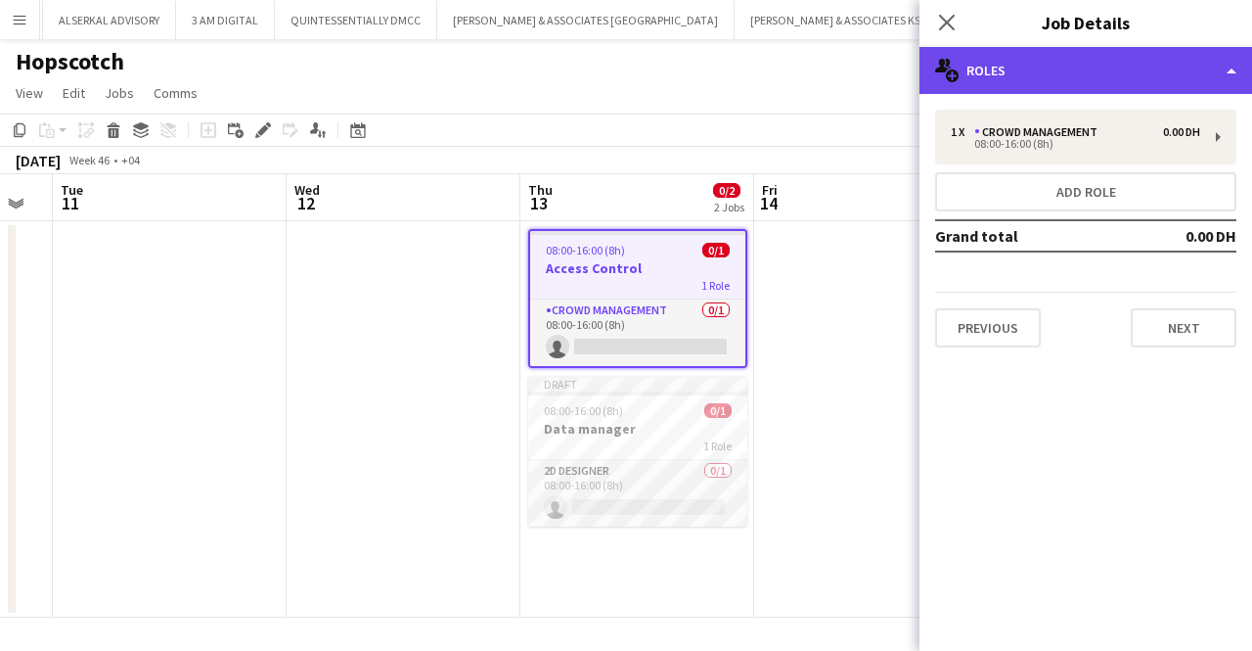
click at [1229, 60] on div "multiple-users-add Roles" at bounding box center [1086, 70] width 333 height 47
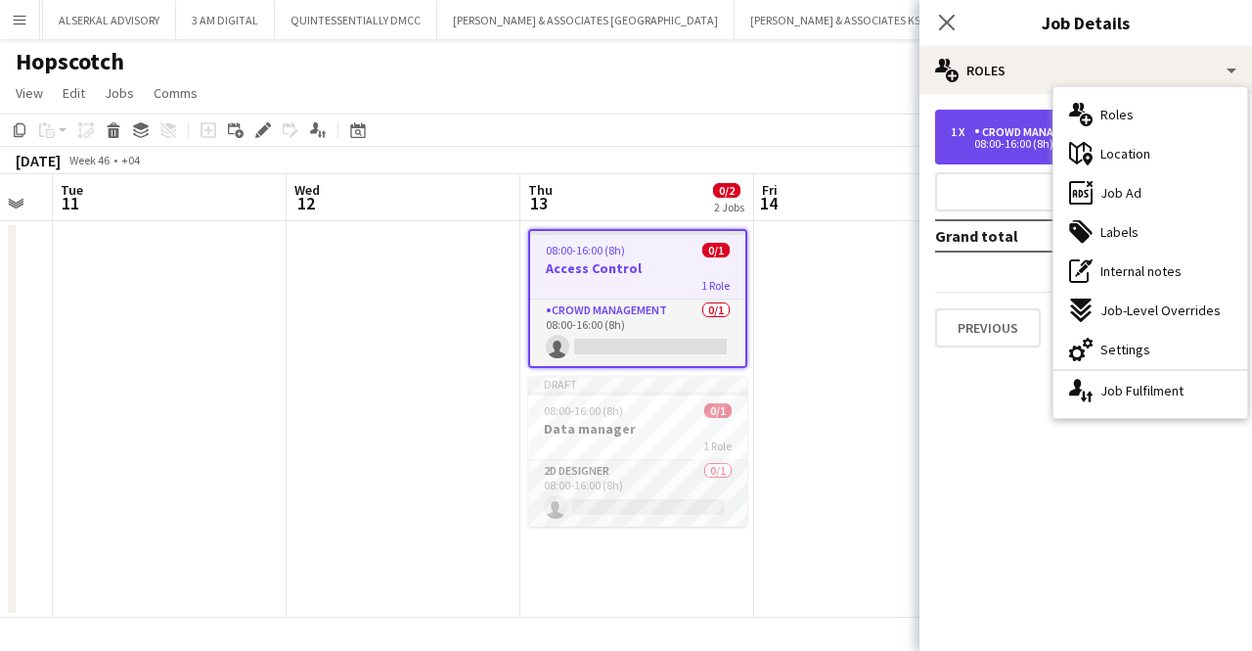
click at [986, 154] on div "1 x Crowd Management 0.00 DH 08:00-16:00 (8h)" at bounding box center [1085, 137] width 301 height 55
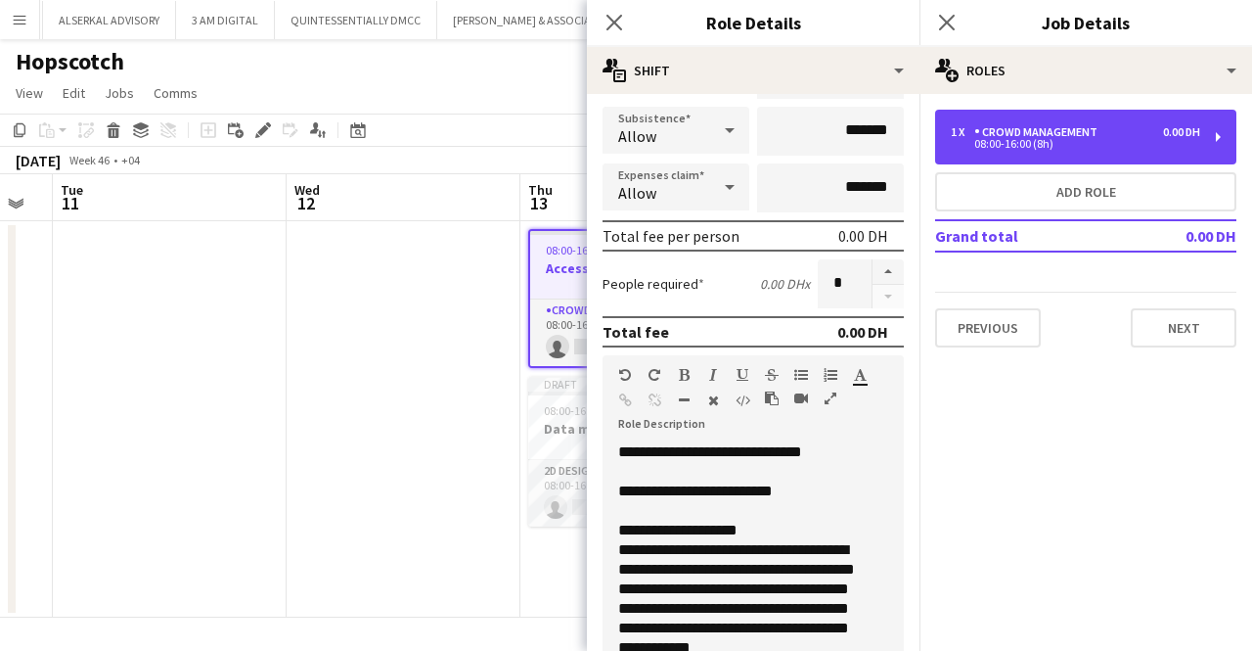
scroll to position [217, 0]
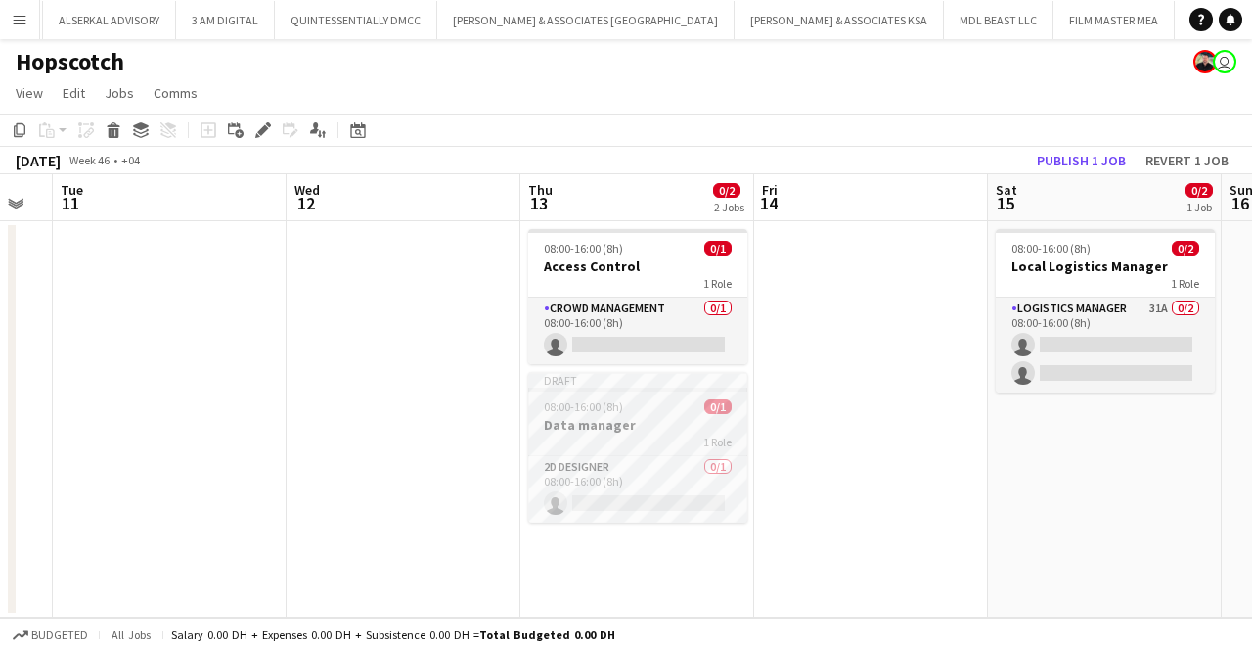
click at [601, 414] on app-job-card "Draft 08:00-16:00 (8h) 0/1 Data manager 1 Role 2D Designer 0/1 08:00-16:00 (8h)…" at bounding box center [637, 447] width 219 height 151
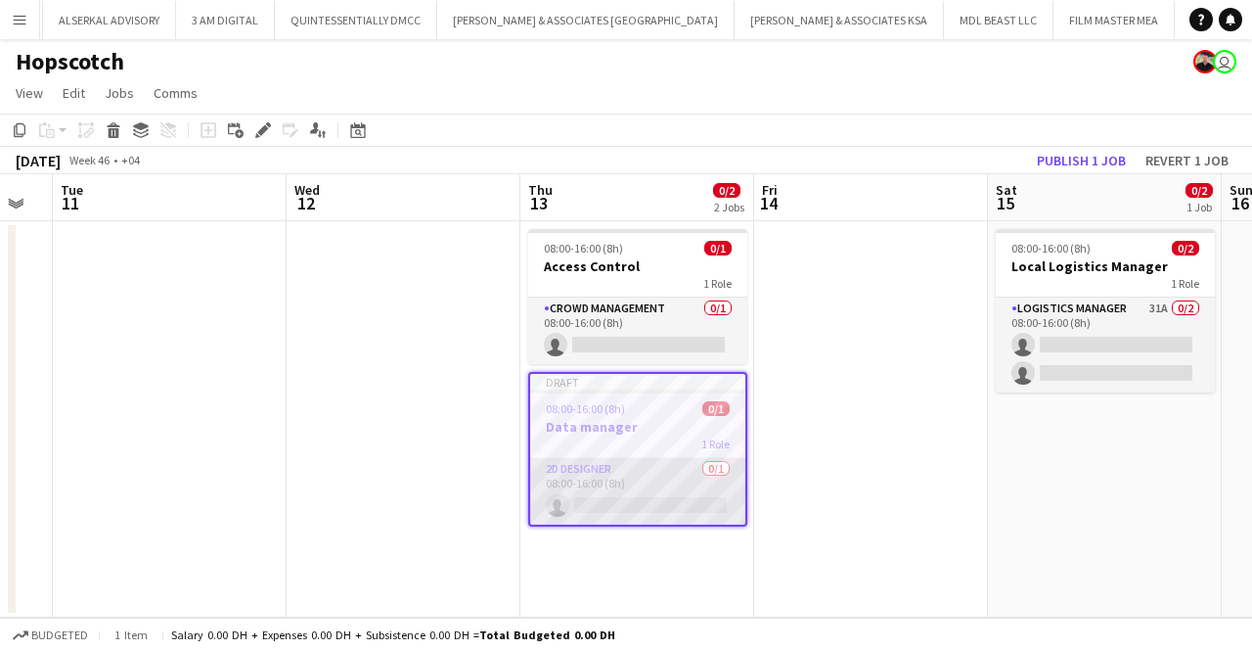
click at [610, 461] on app-card-role "2D Designer 0/1 08:00-16:00 (8h) single-neutral-actions" at bounding box center [637, 491] width 215 height 67
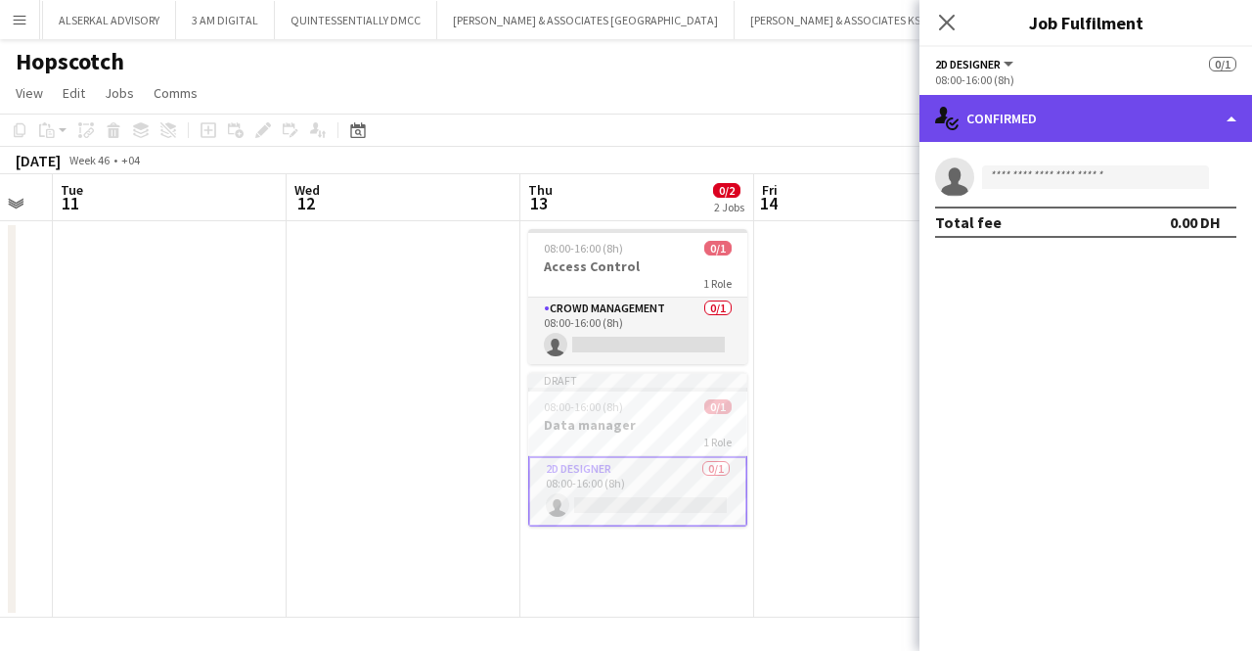
click at [983, 107] on div "single-neutral-actions-check-2 Confirmed" at bounding box center [1086, 118] width 333 height 47
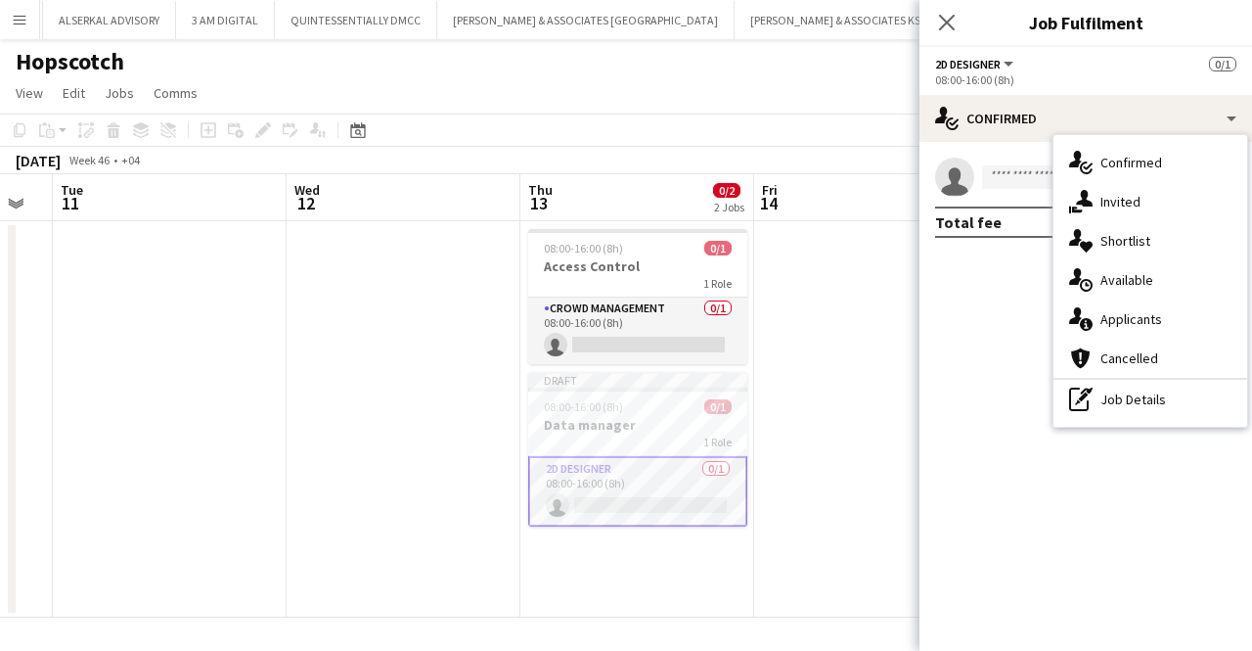
click at [817, 373] on app-date-cell at bounding box center [871, 419] width 234 height 396
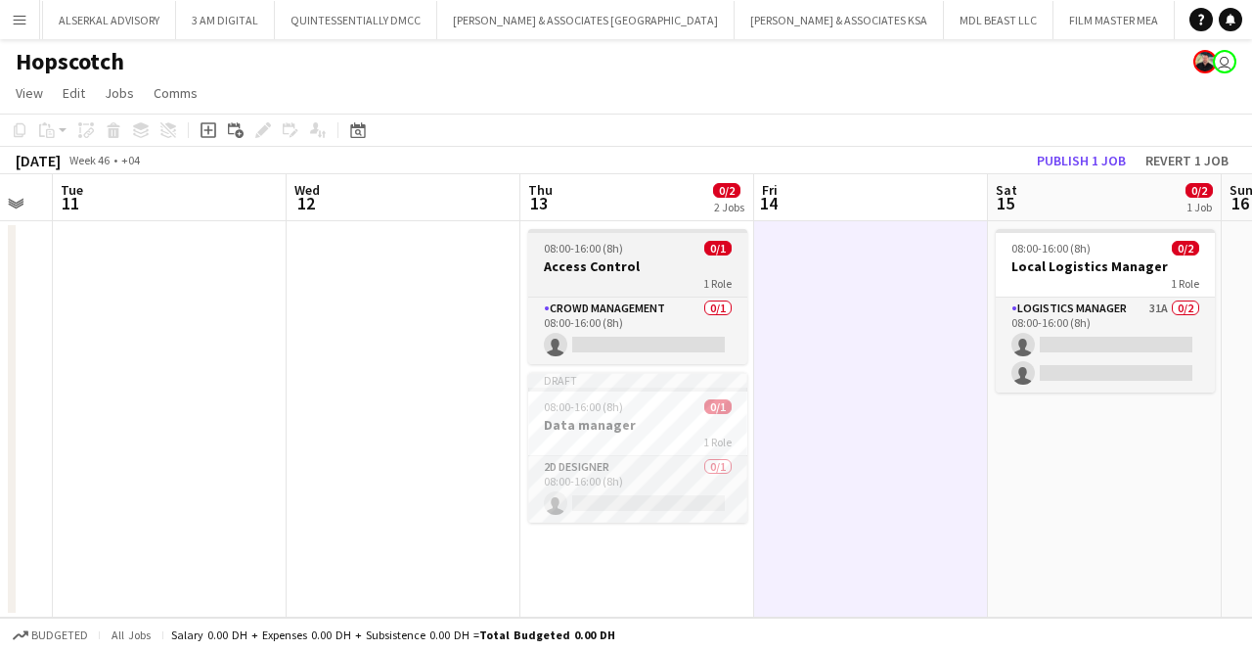
click at [624, 272] on h3 "Access Control" at bounding box center [637, 266] width 219 height 18
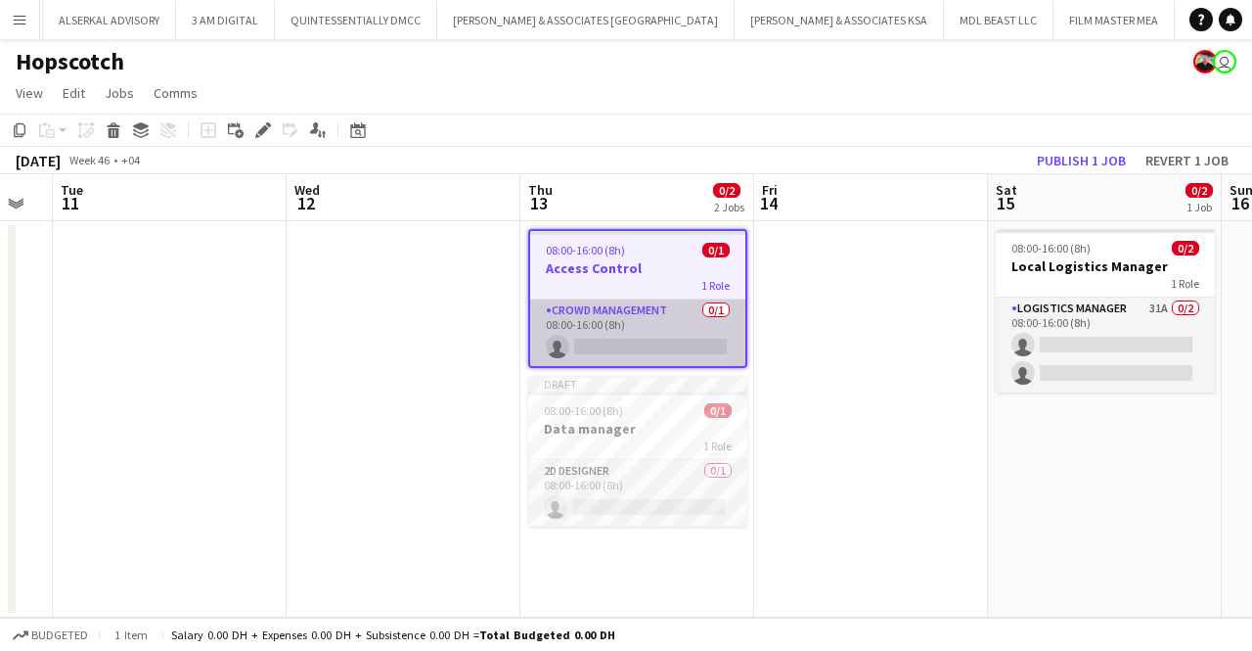
click at [712, 314] on app-card-role "Crowd Management 0/1 08:00-16:00 (8h) single-neutral-actions" at bounding box center [637, 332] width 215 height 67
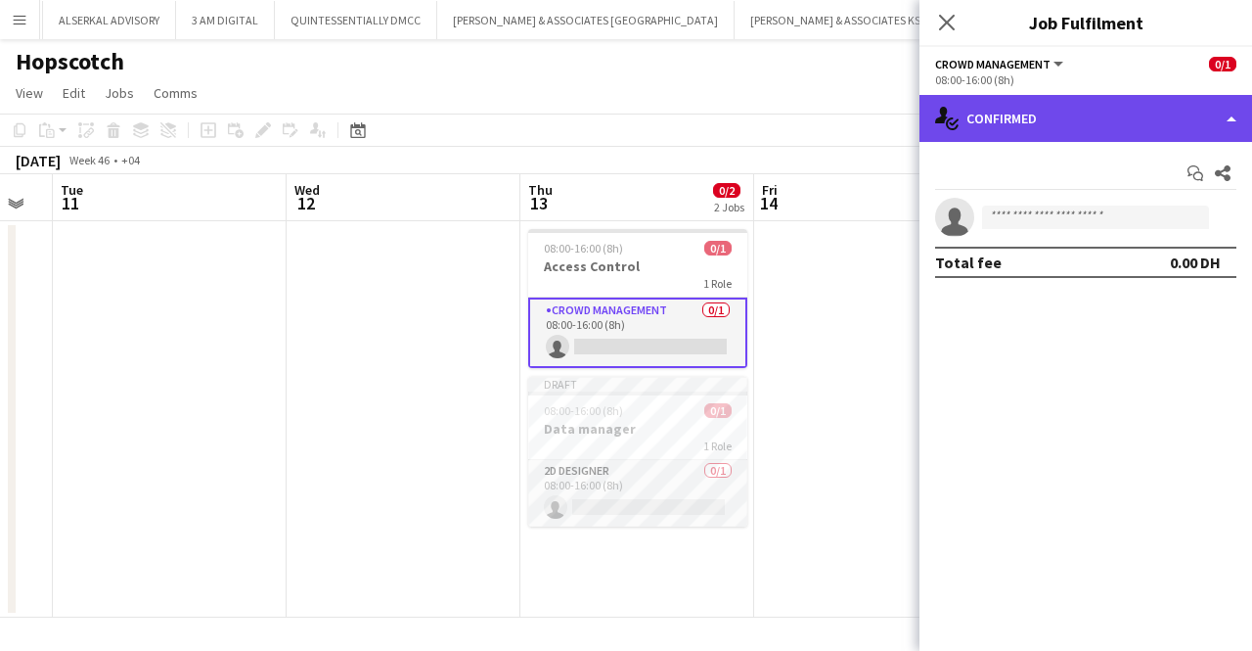
click at [998, 137] on div "single-neutral-actions-check-2 Confirmed" at bounding box center [1086, 118] width 333 height 47
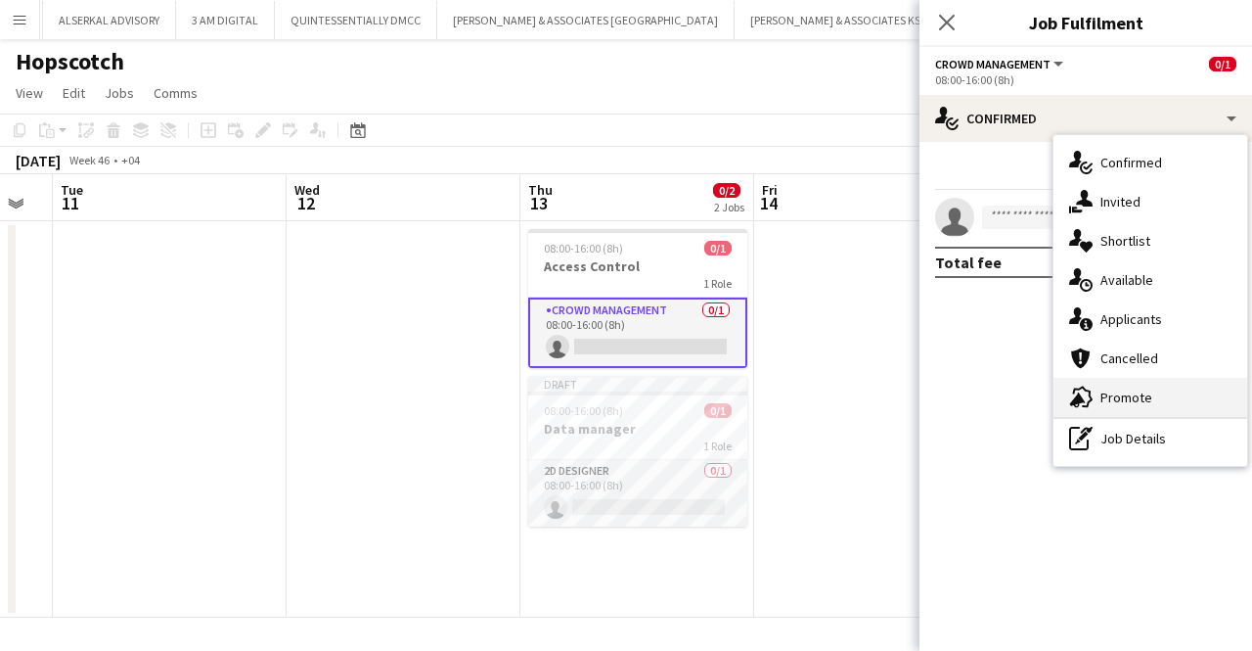
click at [1133, 394] on span "Promote" at bounding box center [1127, 397] width 52 height 18
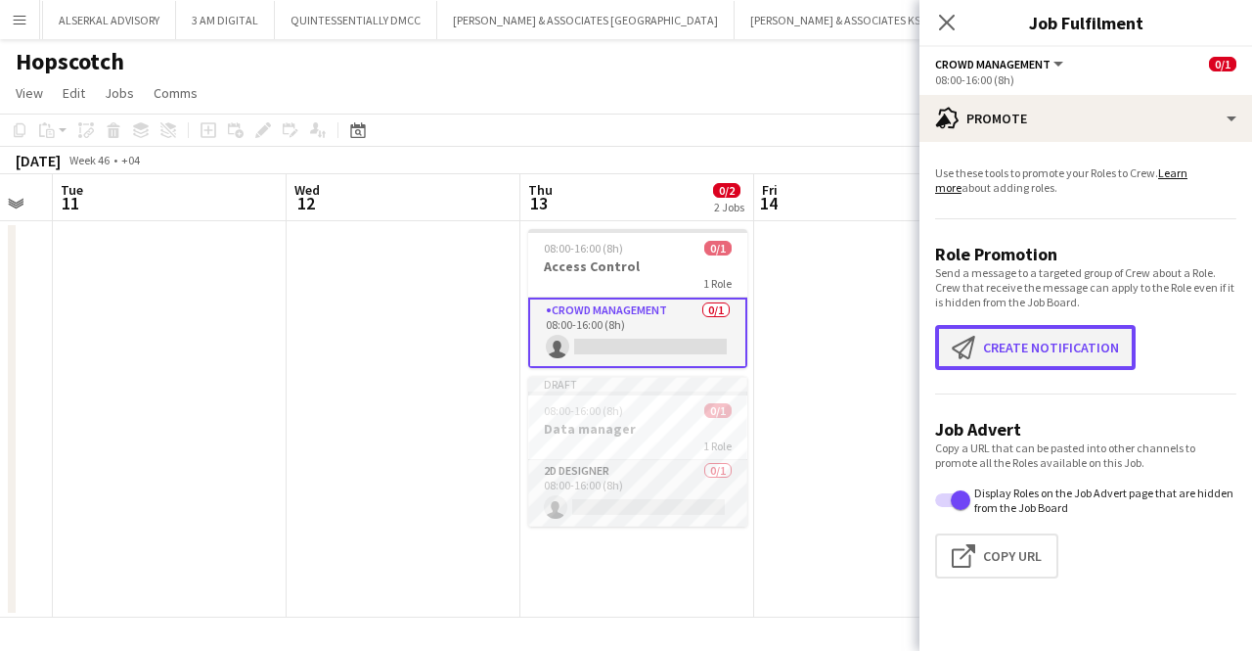
click at [1061, 343] on button "Create notification Create notification" at bounding box center [1035, 347] width 201 height 45
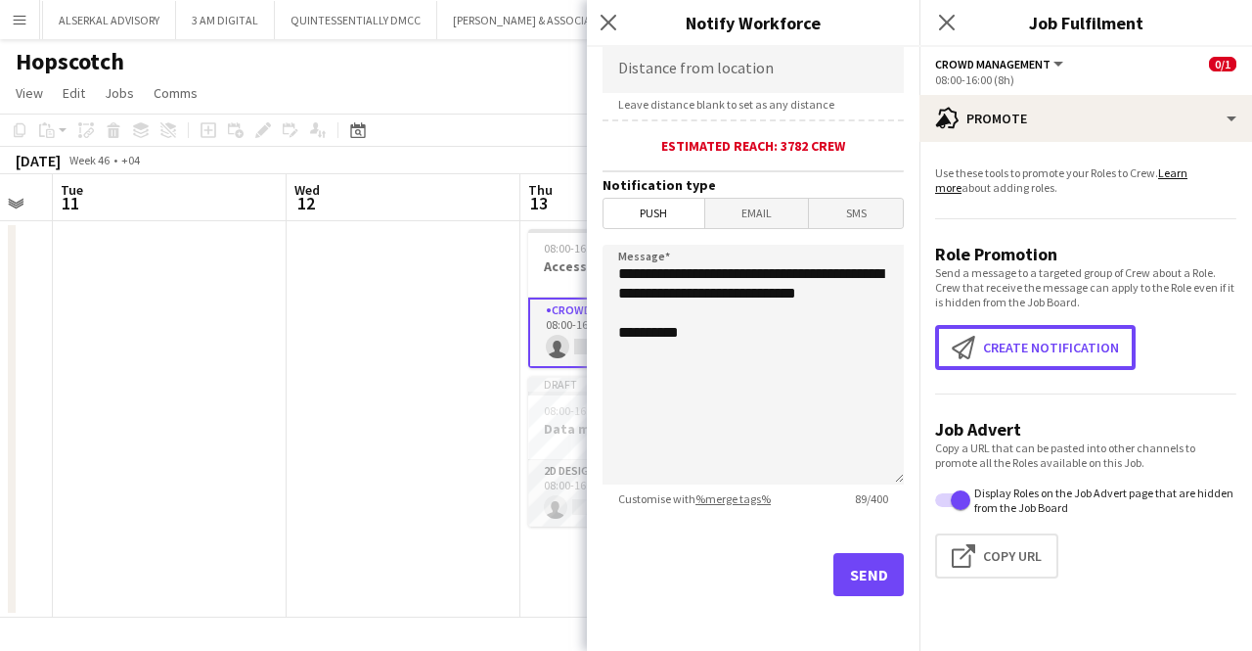
scroll to position [426, 0]
